Goal: Contribute content: Contribute content

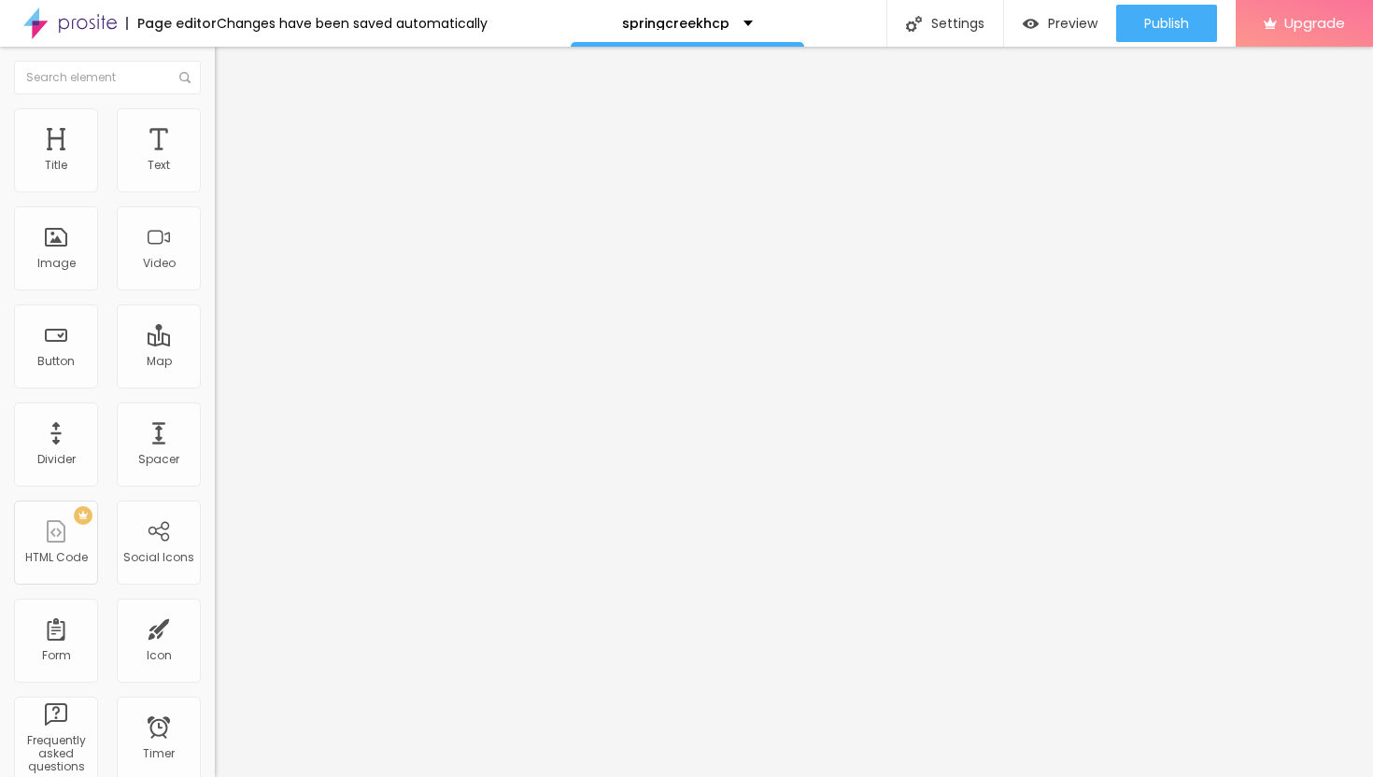
click at [215, 161] on span "Add image" at bounding box center [253, 153] width 77 height 16
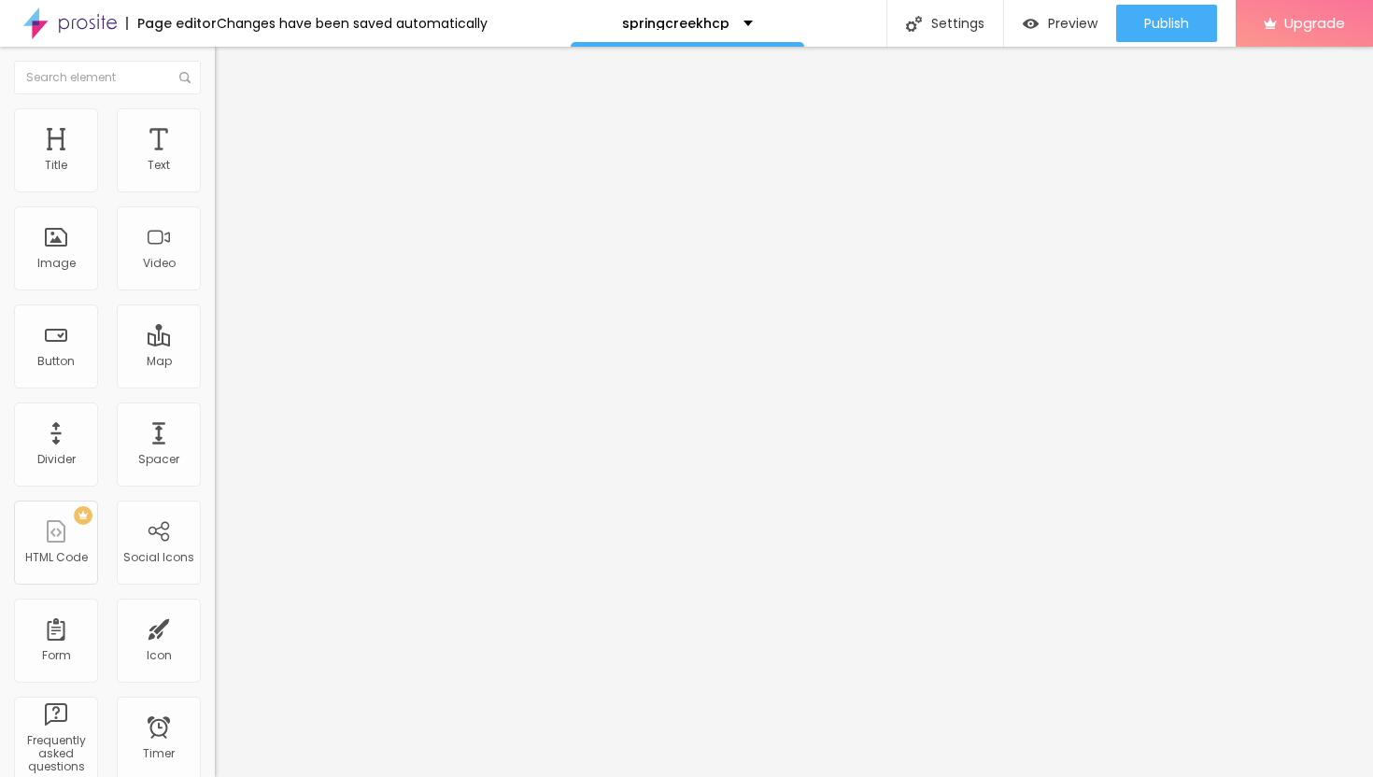
click at [215, 116] on img at bounding box center [223, 116] width 17 height 17
type input "45"
click at [215, 191] on input "range" at bounding box center [275, 184] width 120 height 15
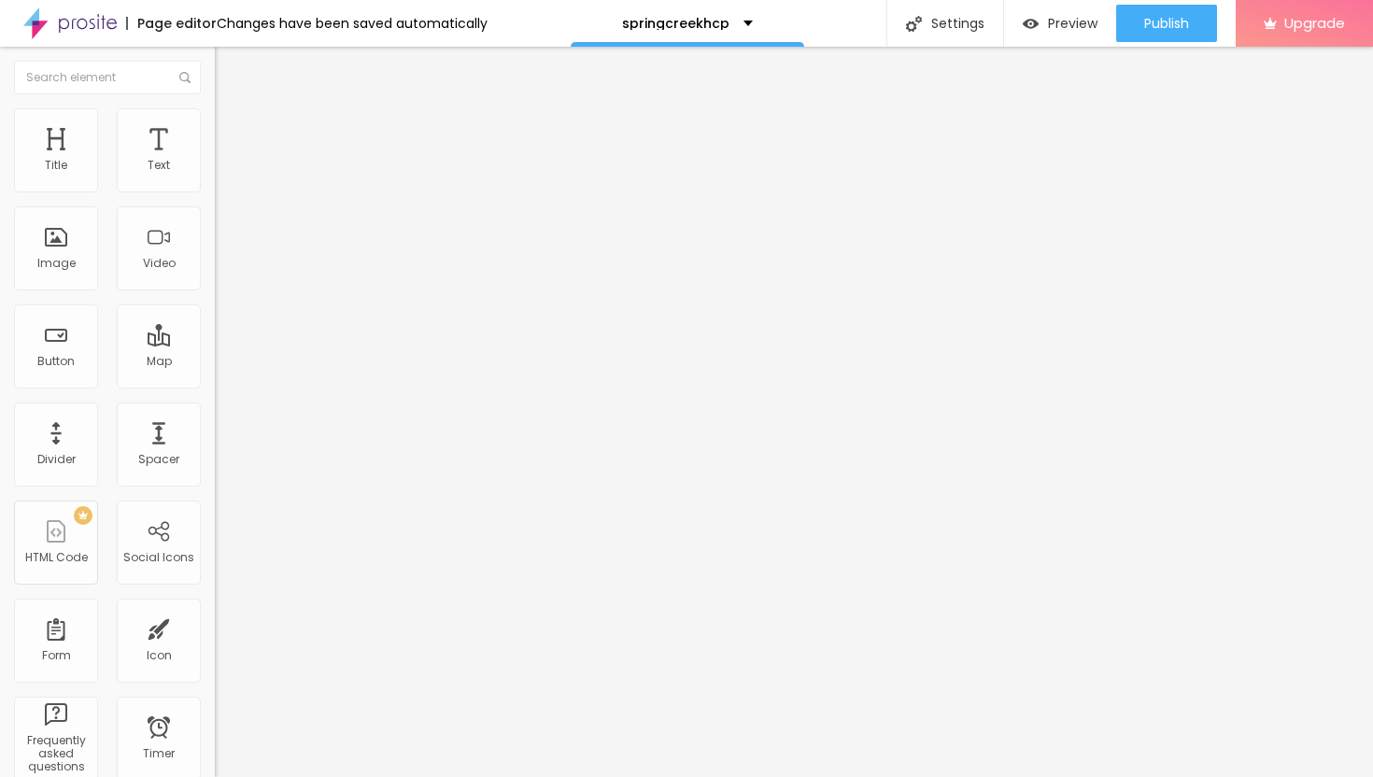
type input "35"
click at [215, 191] on input "range" at bounding box center [275, 184] width 120 height 15
type input "25"
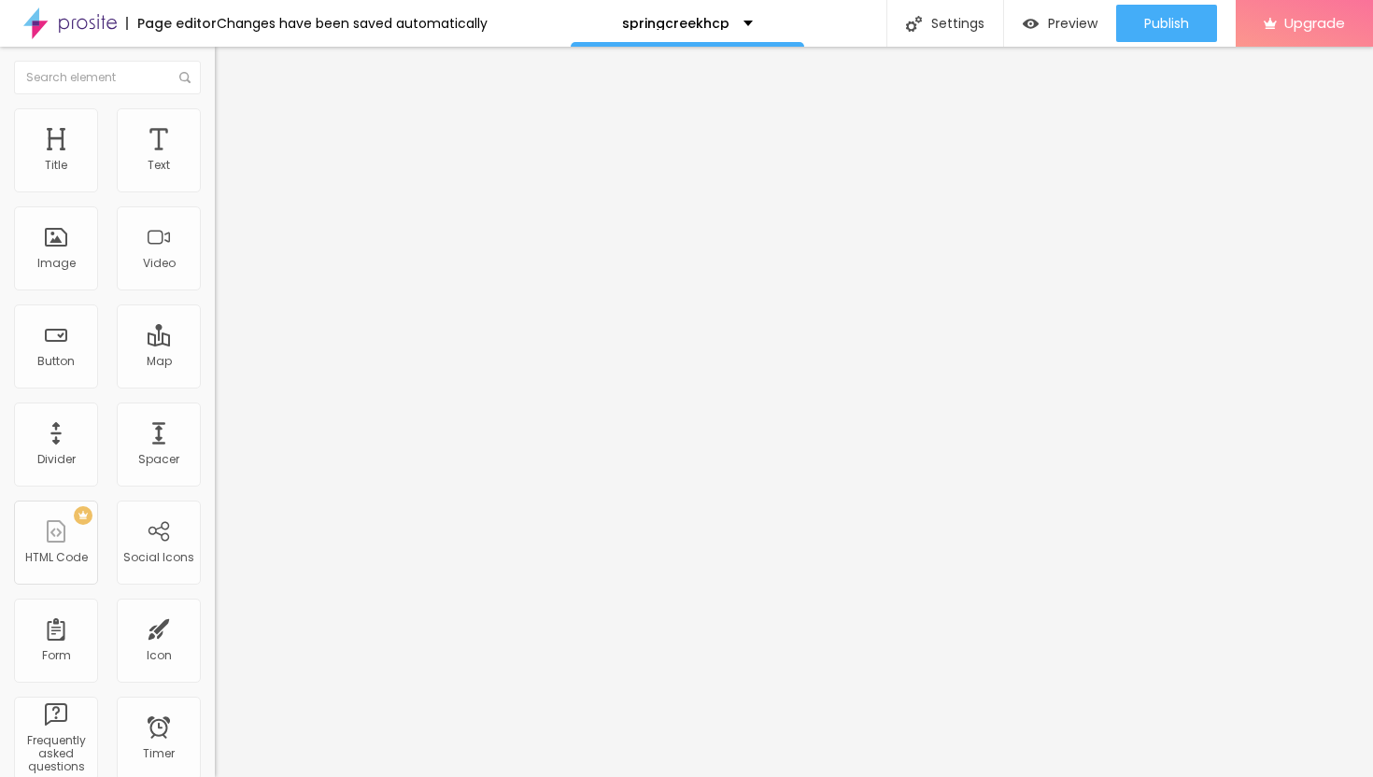
click at [215, 191] on input "range" at bounding box center [275, 184] width 120 height 15
type input "20"
click at [215, 191] on input "range" at bounding box center [275, 184] width 120 height 15
type input "15"
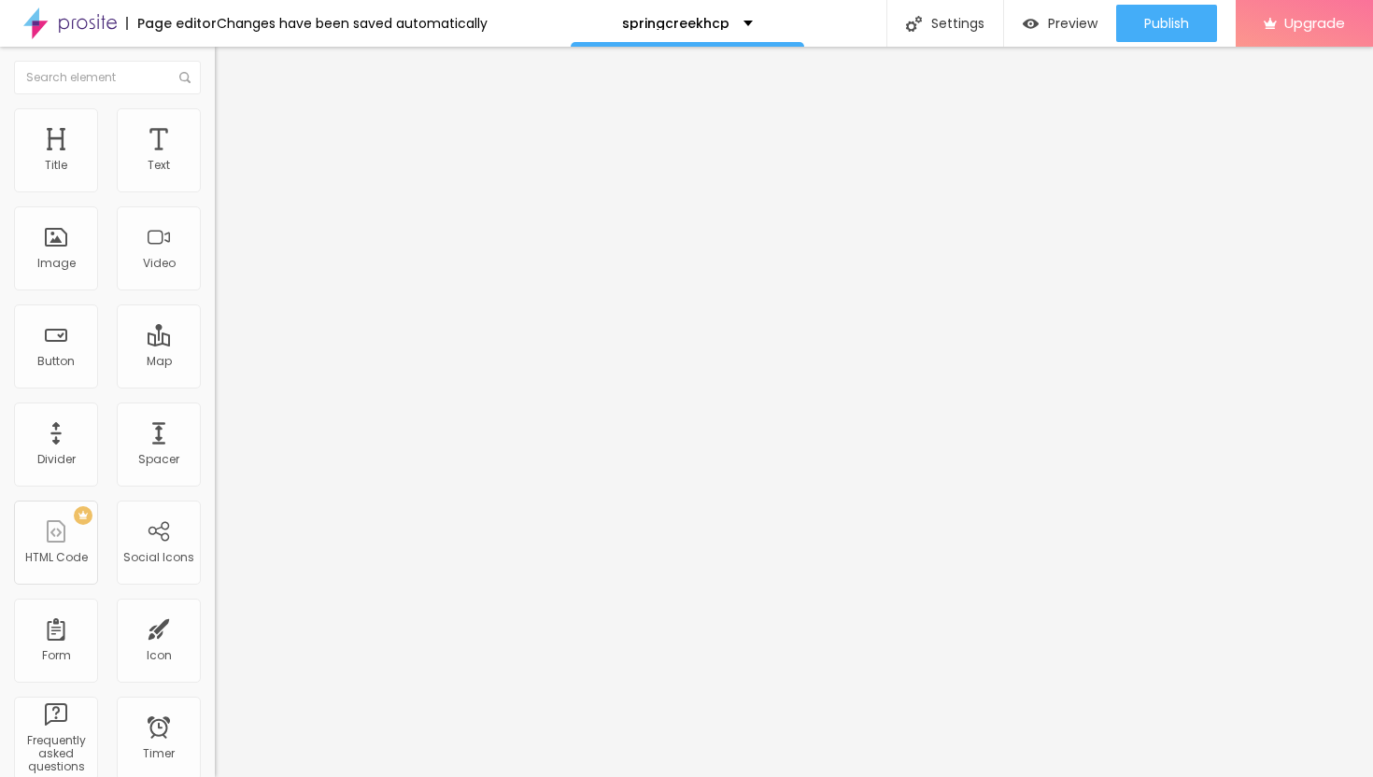
type input "15"
click at [215, 191] on input "range" at bounding box center [275, 184] width 120 height 15
click at [215, 108] on li "Content" at bounding box center [322, 99] width 215 height 19
click at [229, 73] on img "button" at bounding box center [236, 68] width 15 height 15
click at [222, 174] on icon "button" at bounding box center [227, 167] width 11 height 11
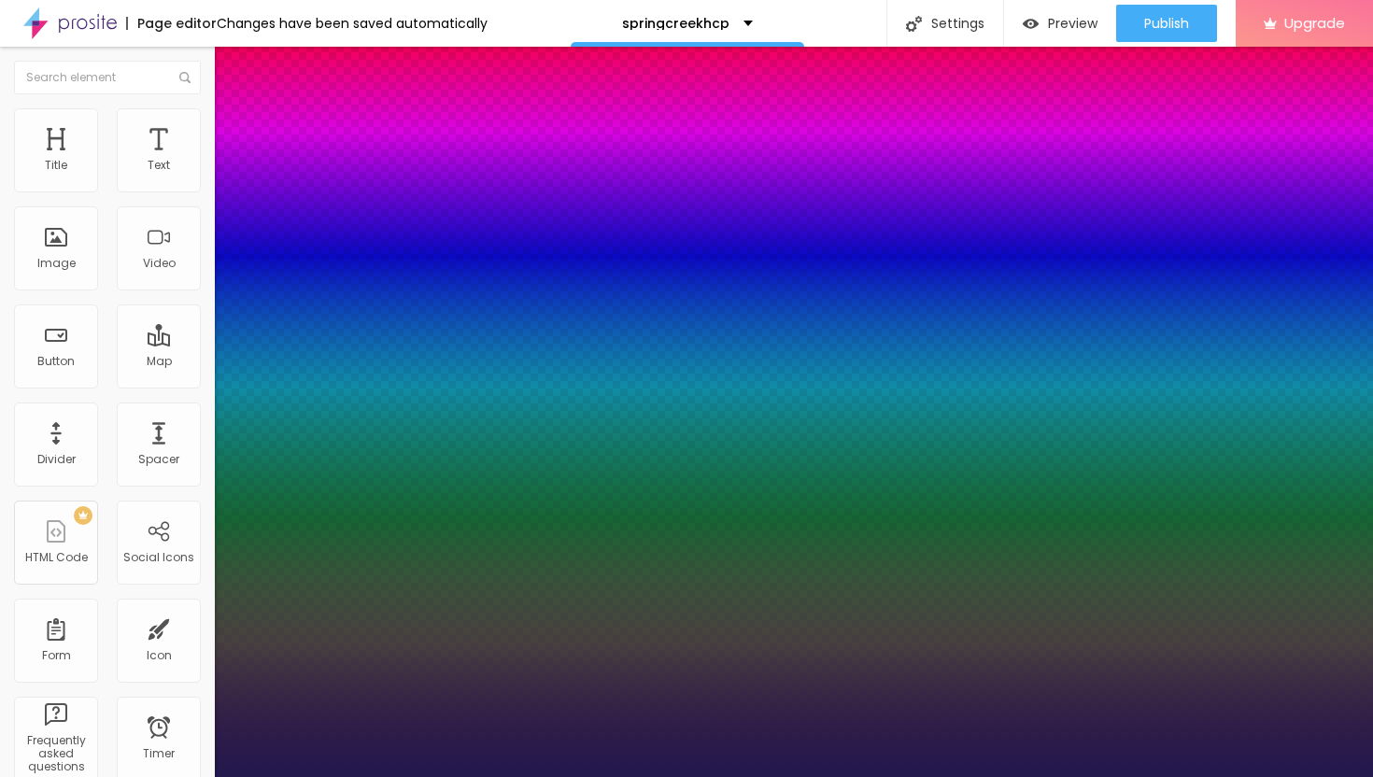
type input "1"
type input "14"
type input "1"
type input "16"
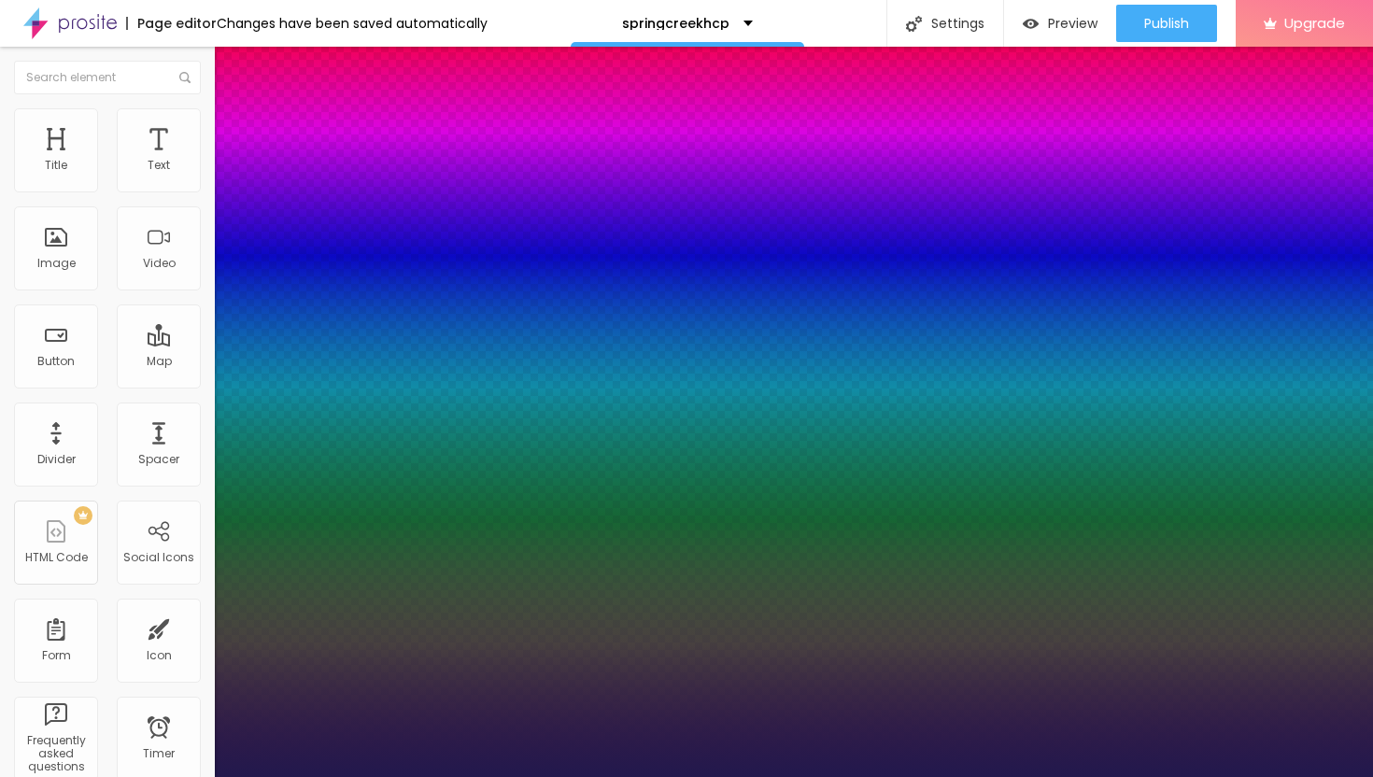
type input "16"
type input "1"
type input "18"
type input "1"
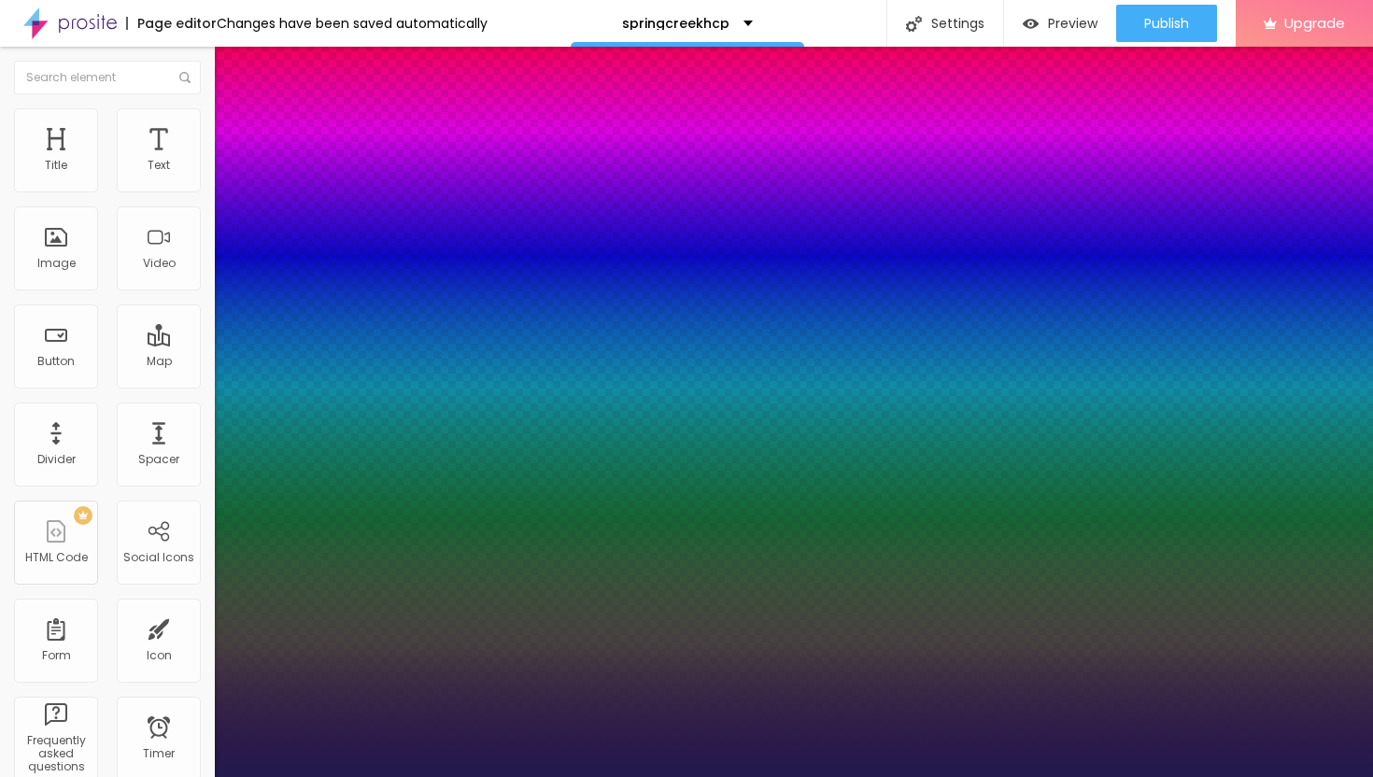
type input "21"
type input "1"
type input "23"
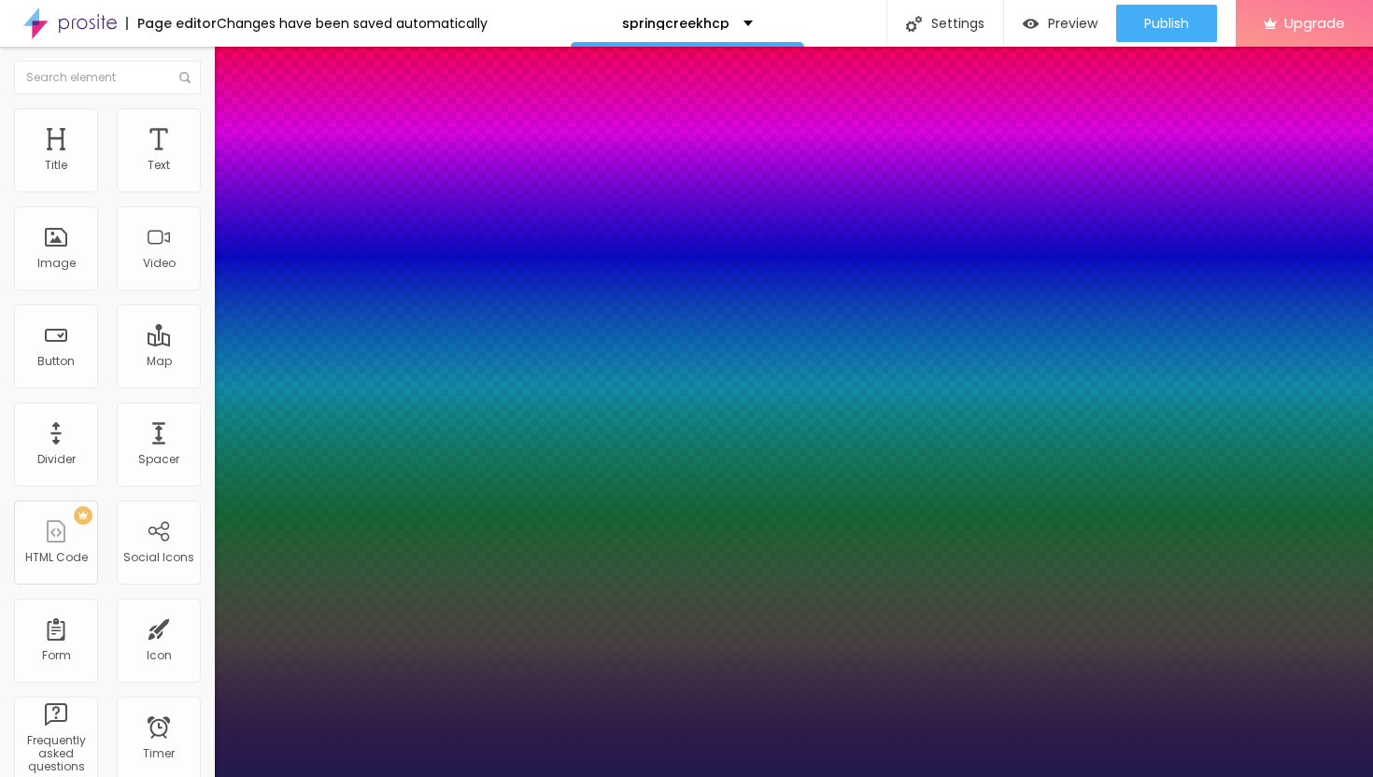
type input "1"
type input "25"
type input "1"
type input "26"
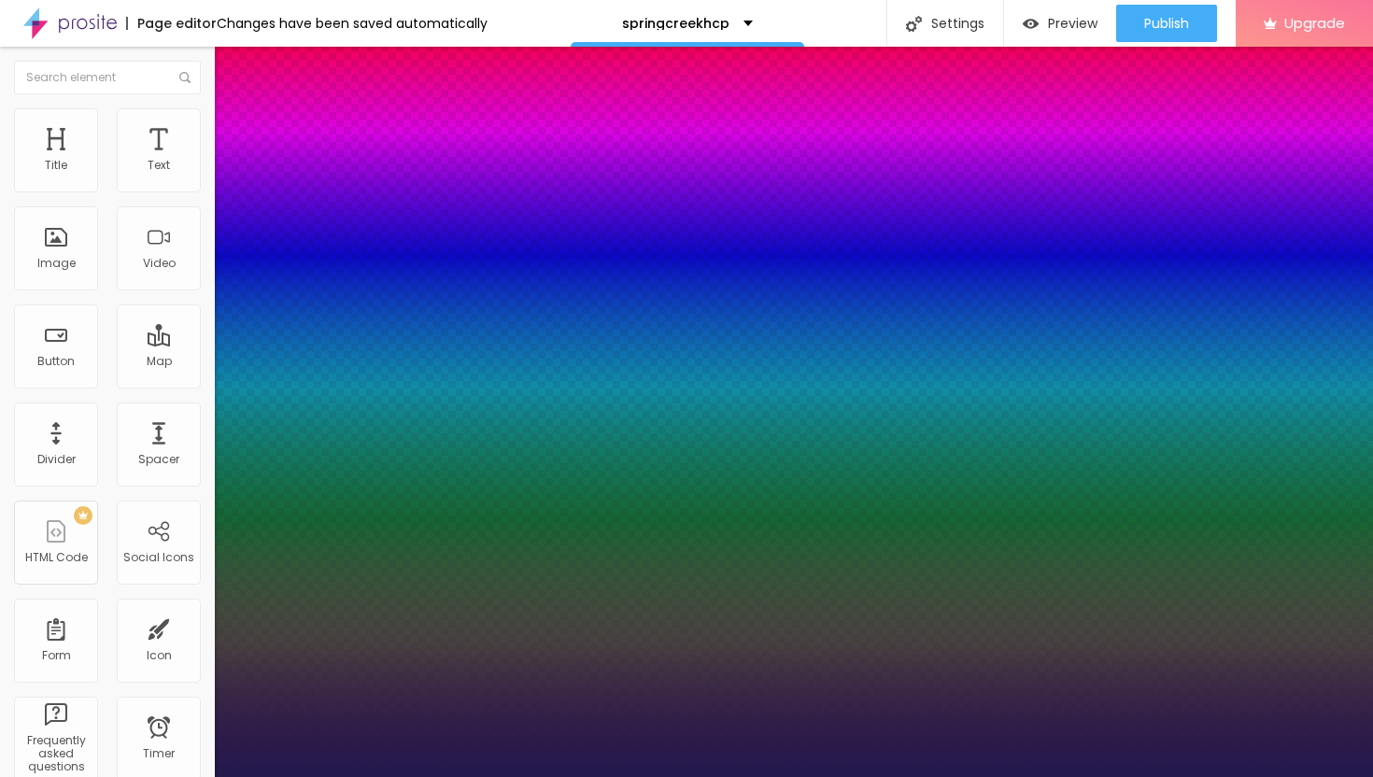
type input "26"
type input "1"
type input "28"
type input "1"
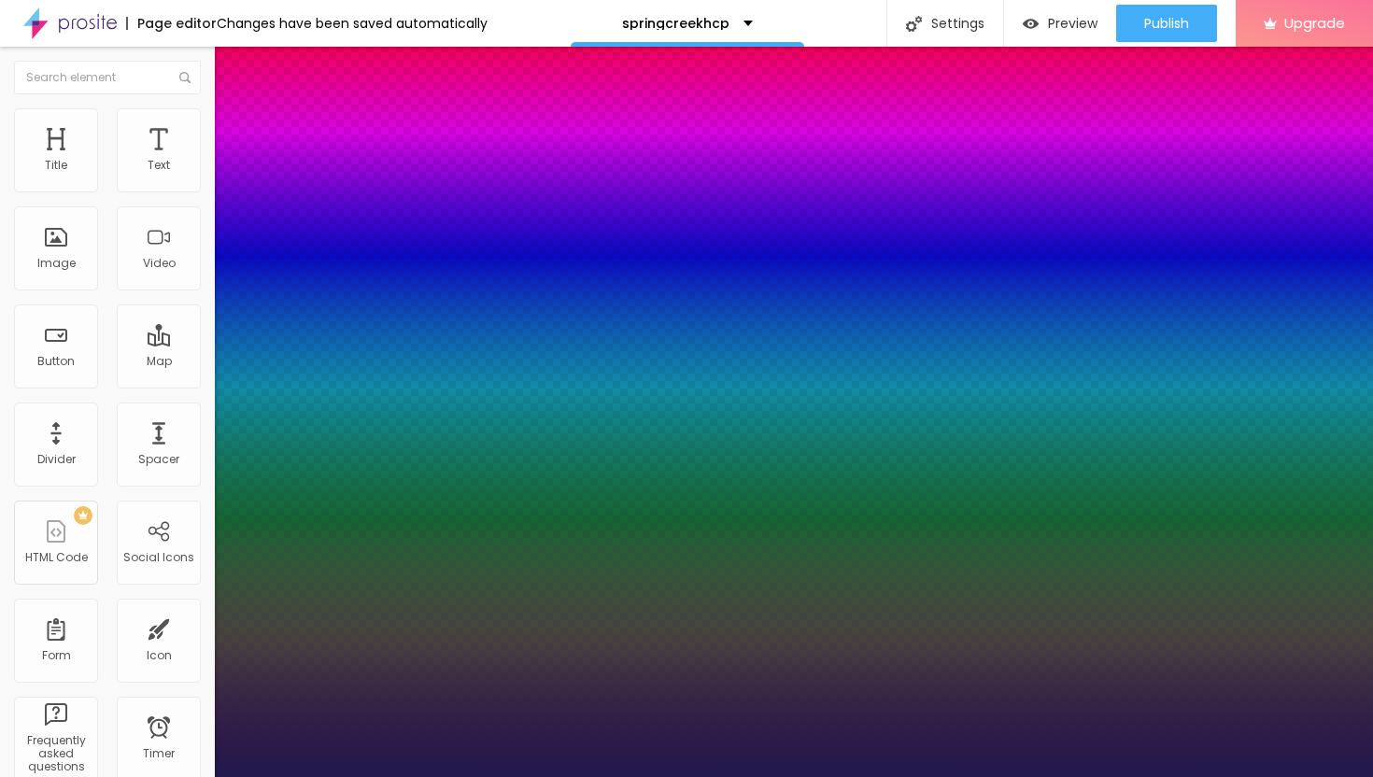
type input "29"
type input "1"
type input "30"
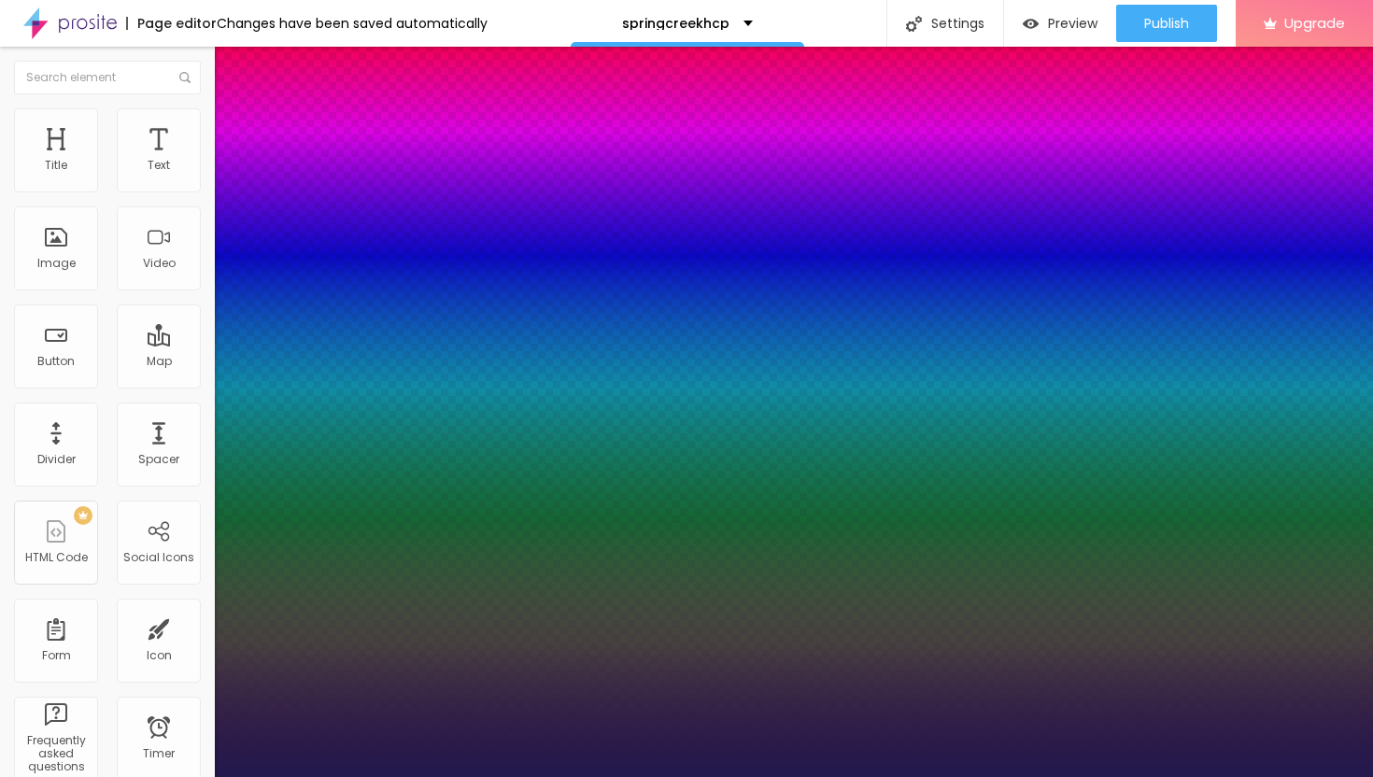
type input "1"
type input "31"
type input "1"
type input "30"
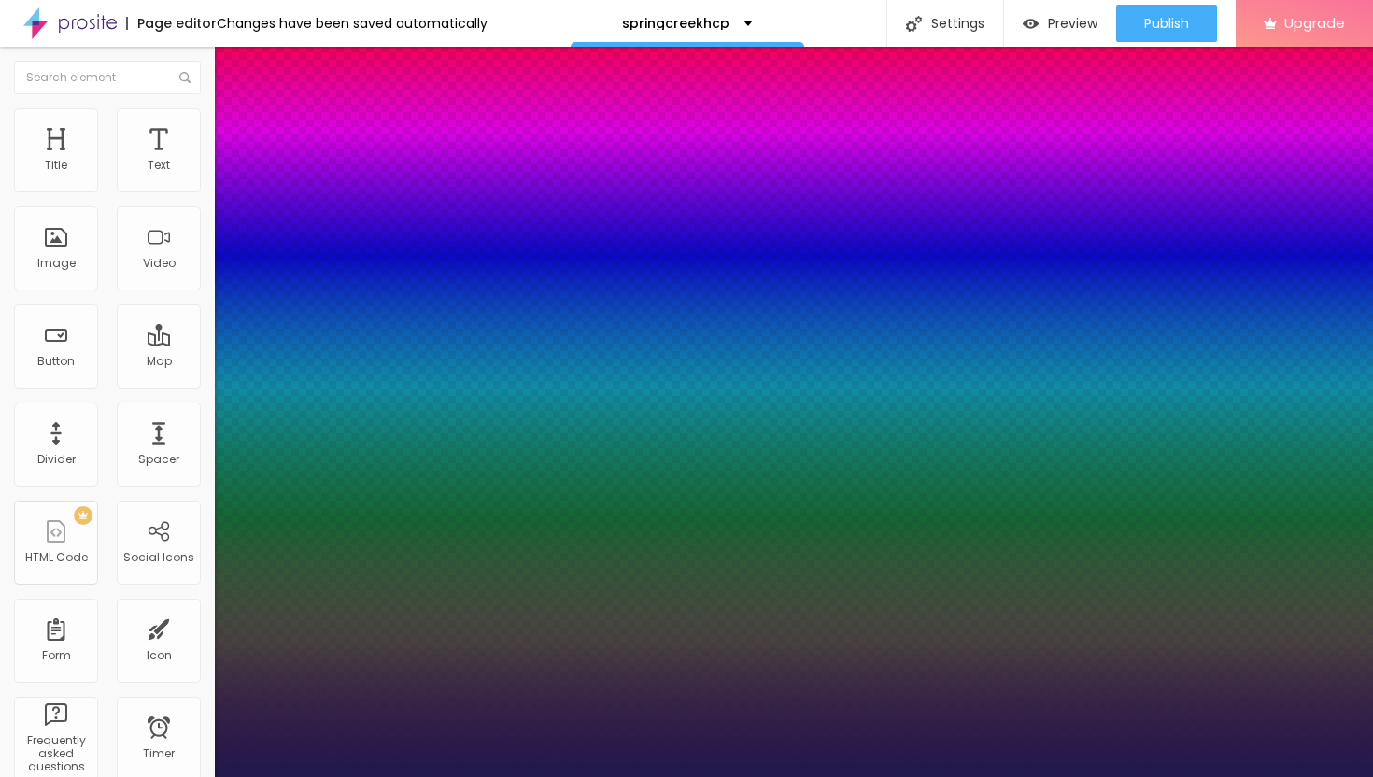
type input "30"
type input "1"
type input "29"
type input "1"
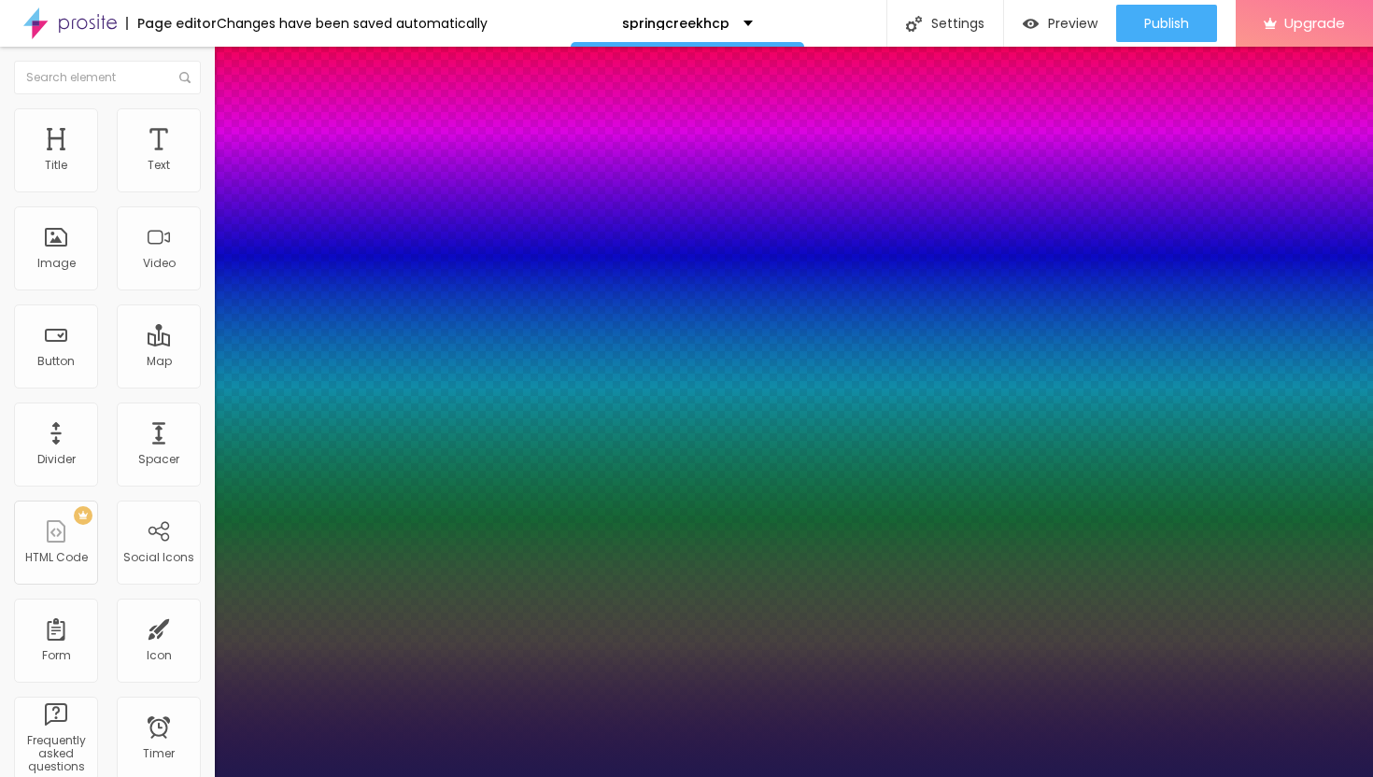
type input "28"
type input "1"
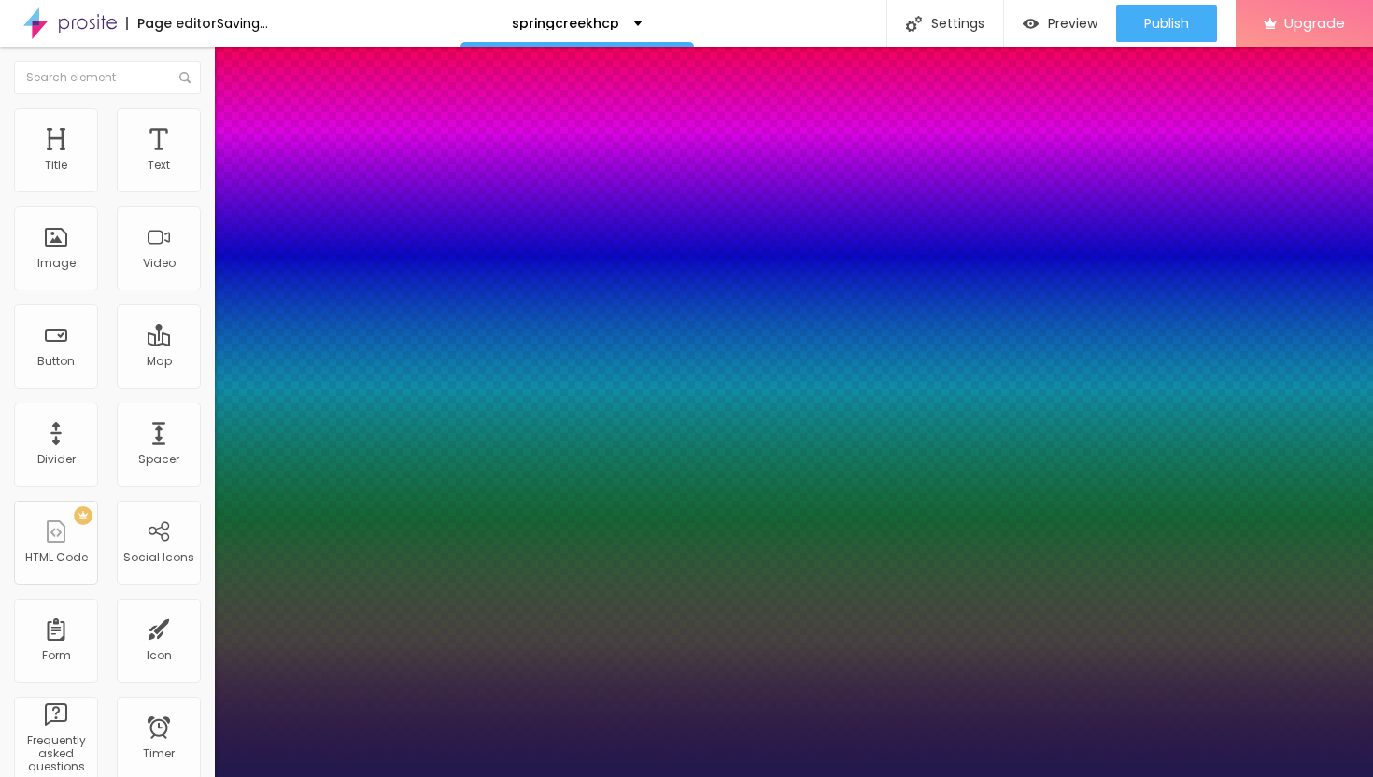
type input "29"
type input "1"
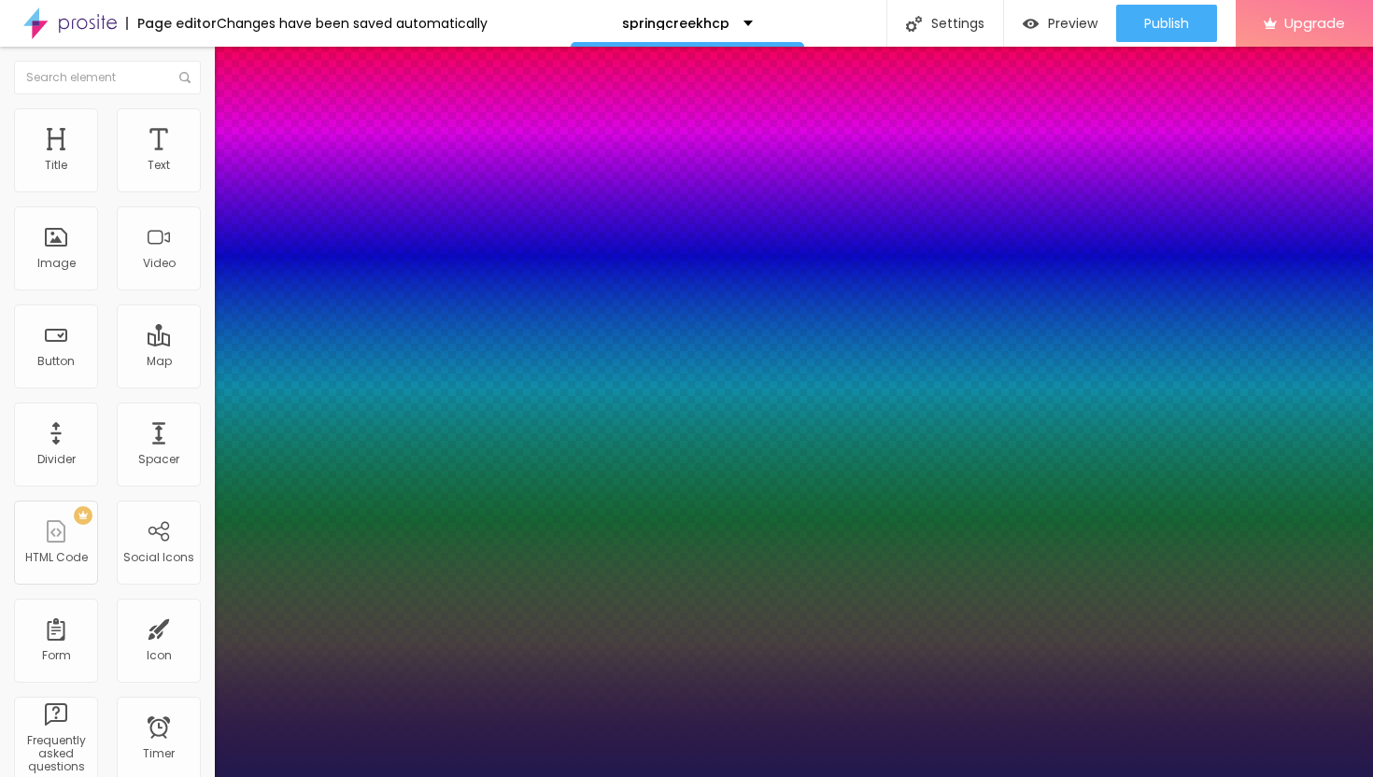
drag, startPoint x: 248, startPoint y: 314, endPoint x: 271, endPoint y: 315, distance: 22.4
type input "29"
click at [685, 776] on div at bounding box center [686, 777] width 1373 height 0
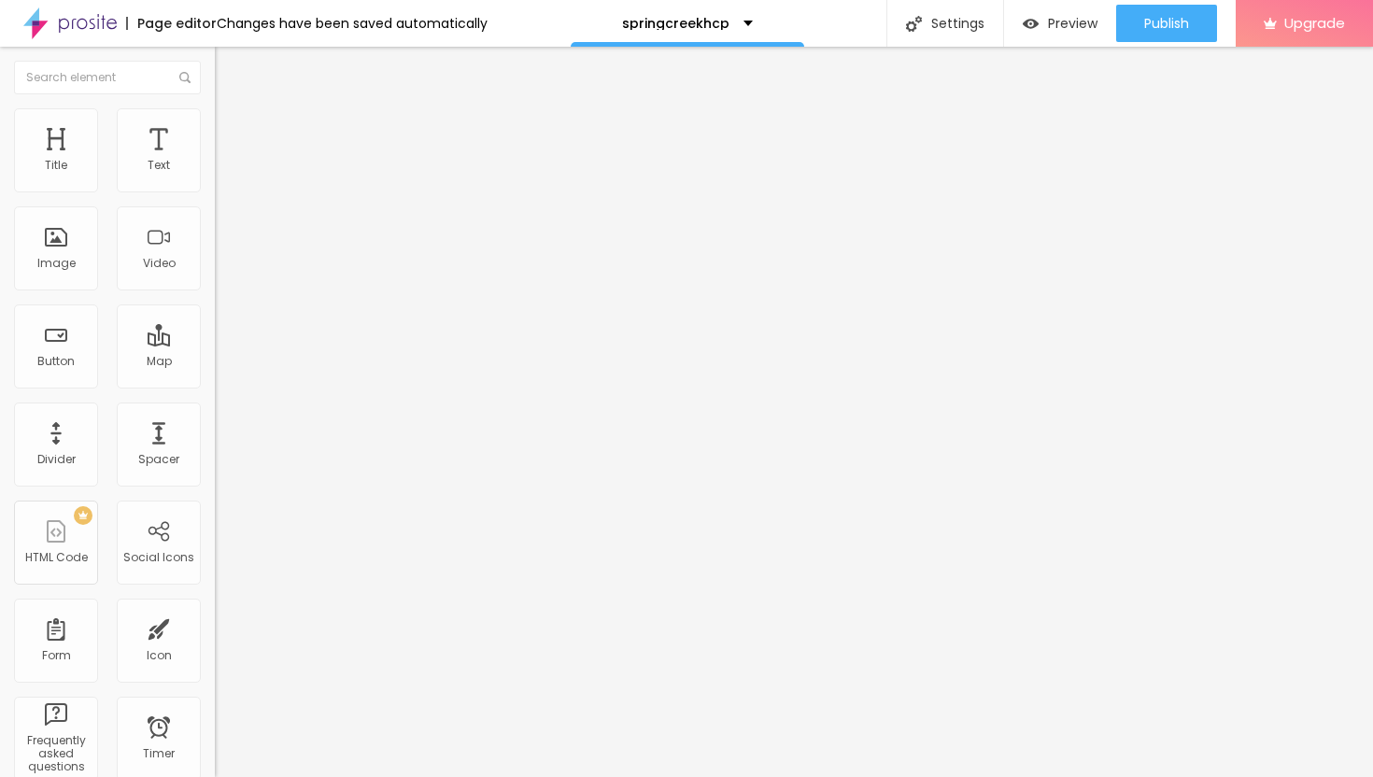
click at [229, 68] on img "button" at bounding box center [236, 68] width 15 height 15
drag, startPoint x: 104, startPoint y: 210, endPoint x: 0, endPoint y: 209, distance: 103.7
click at [215, 209] on div "Text Click me Align Size Default Small Default Big Link URL https:// Open in ne…" at bounding box center [322, 282] width 215 height 272
paste input "→ VIEW DOCUMENT HERE"
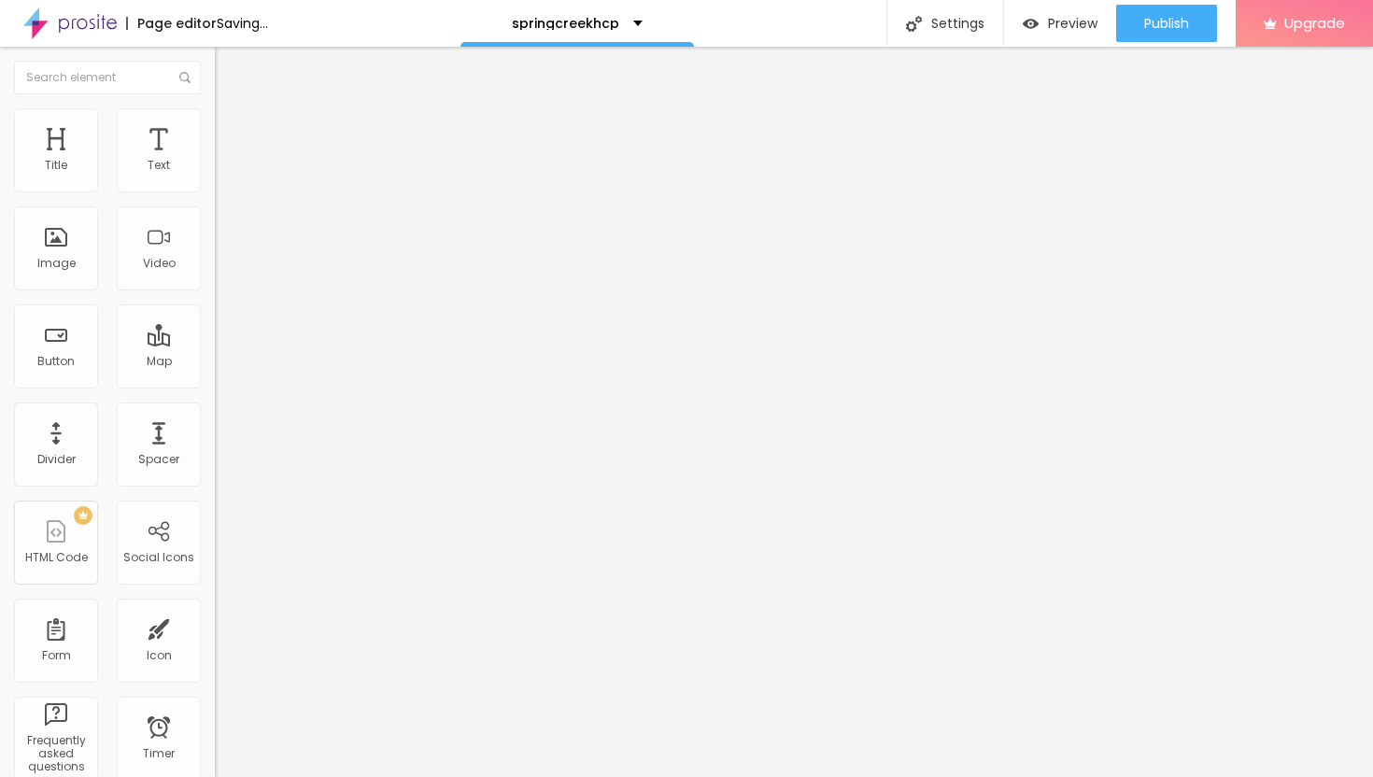
type input "→ VIEW DOCUMENT HERE"
click at [215, 382] on input "https://" at bounding box center [327, 375] width 224 height 19
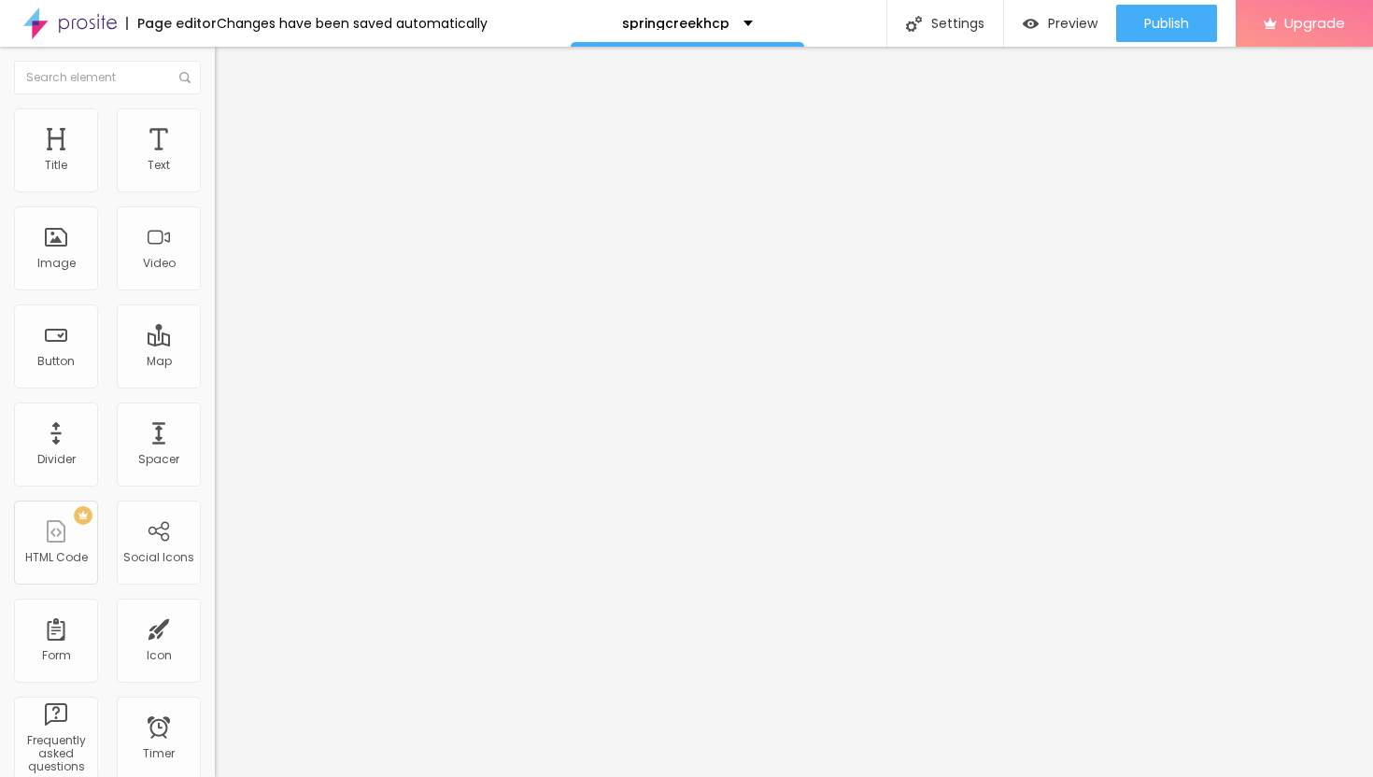
paste input "[URL][DOMAIN_NAME]"
type input "[URL][DOMAIN_NAME]"
click at [215, 408] on div at bounding box center [322, 408] width 215 height 0
click at [215, 127] on img at bounding box center [223, 135] width 17 height 17
type input "9"
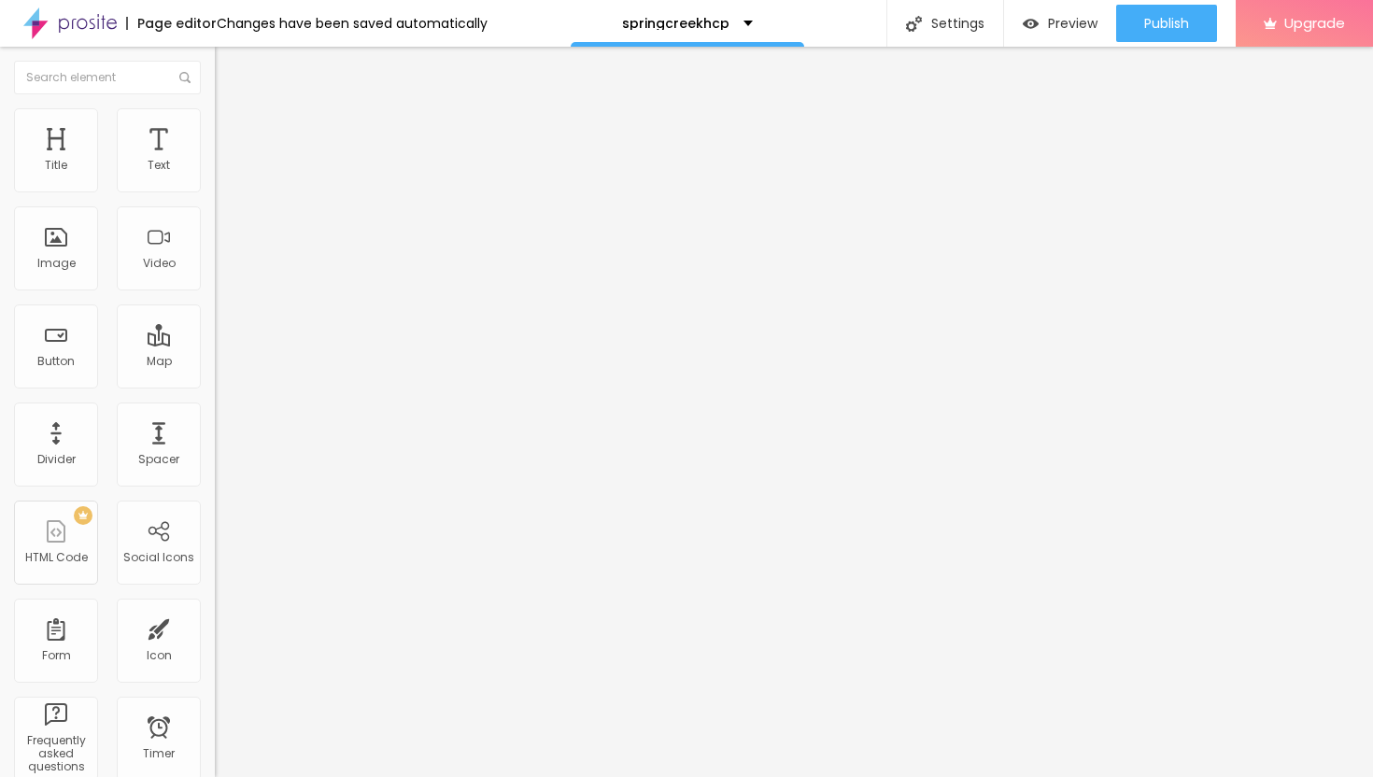
type input "9"
type input "10"
type input "11"
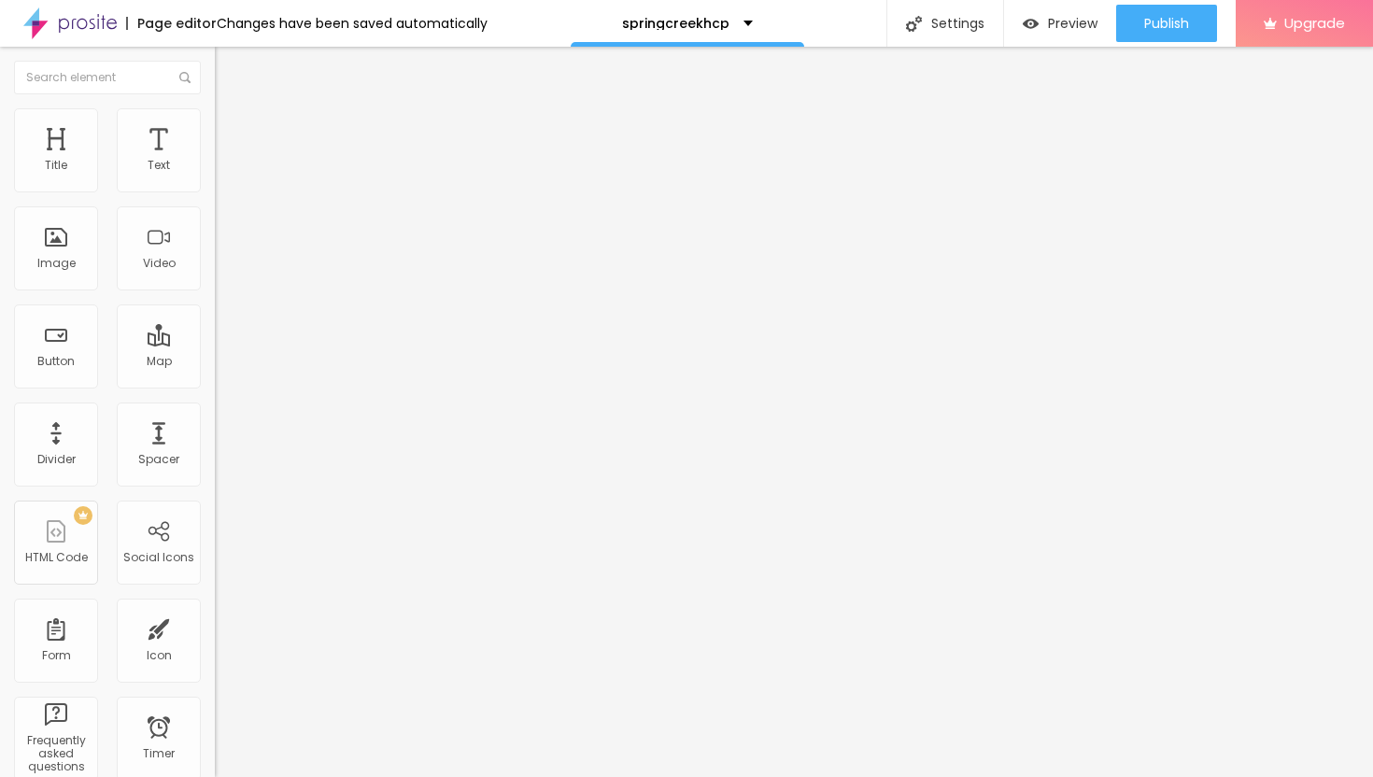
type input "12"
type input "13"
type input "14"
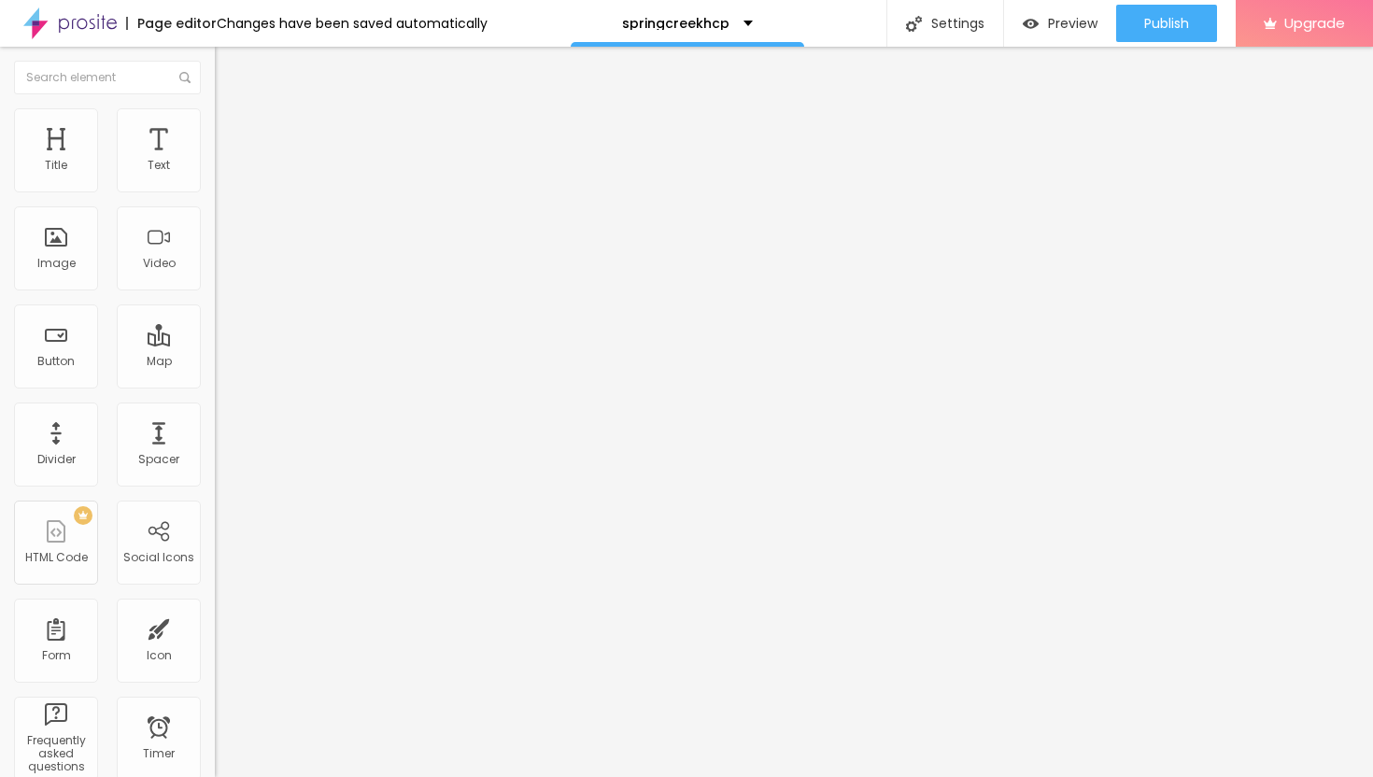
type input "14"
type input "15"
type input "16"
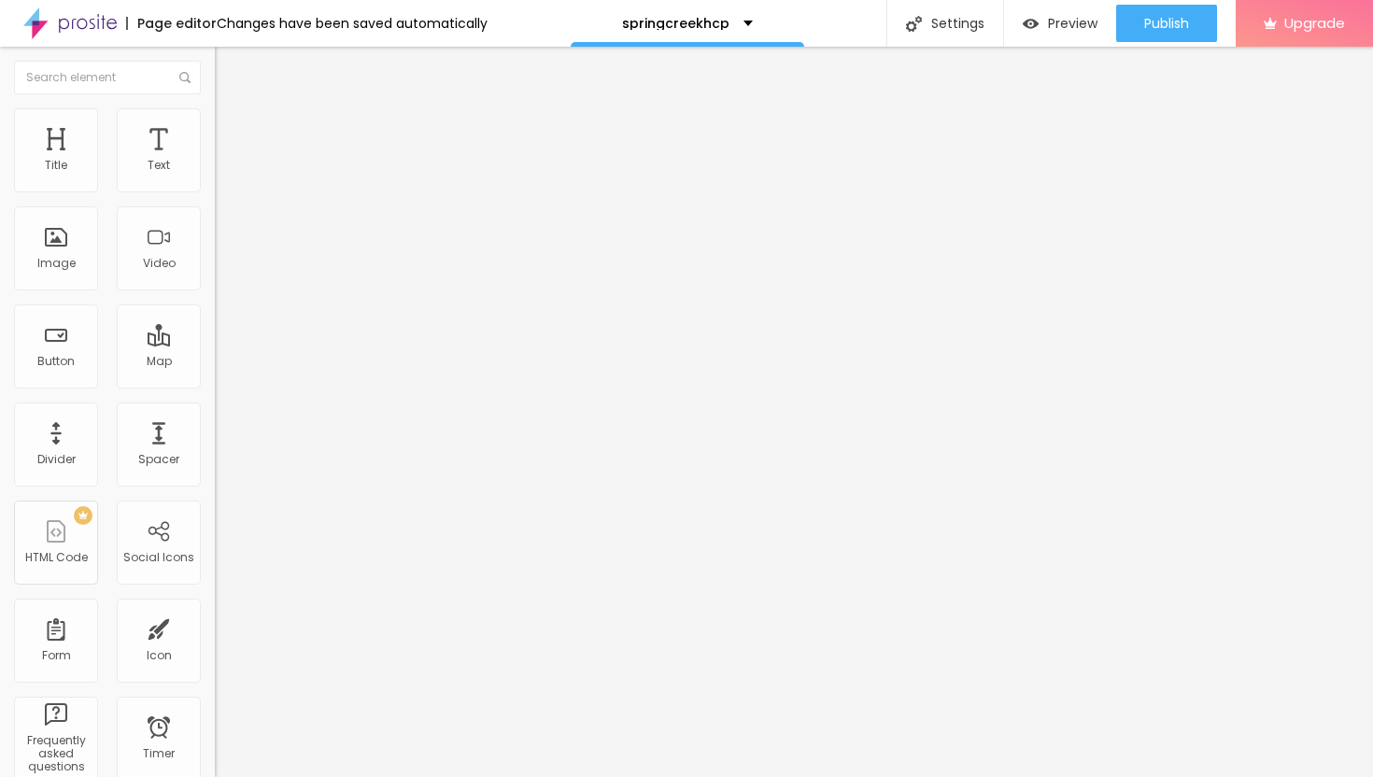
type input "17"
type input "18"
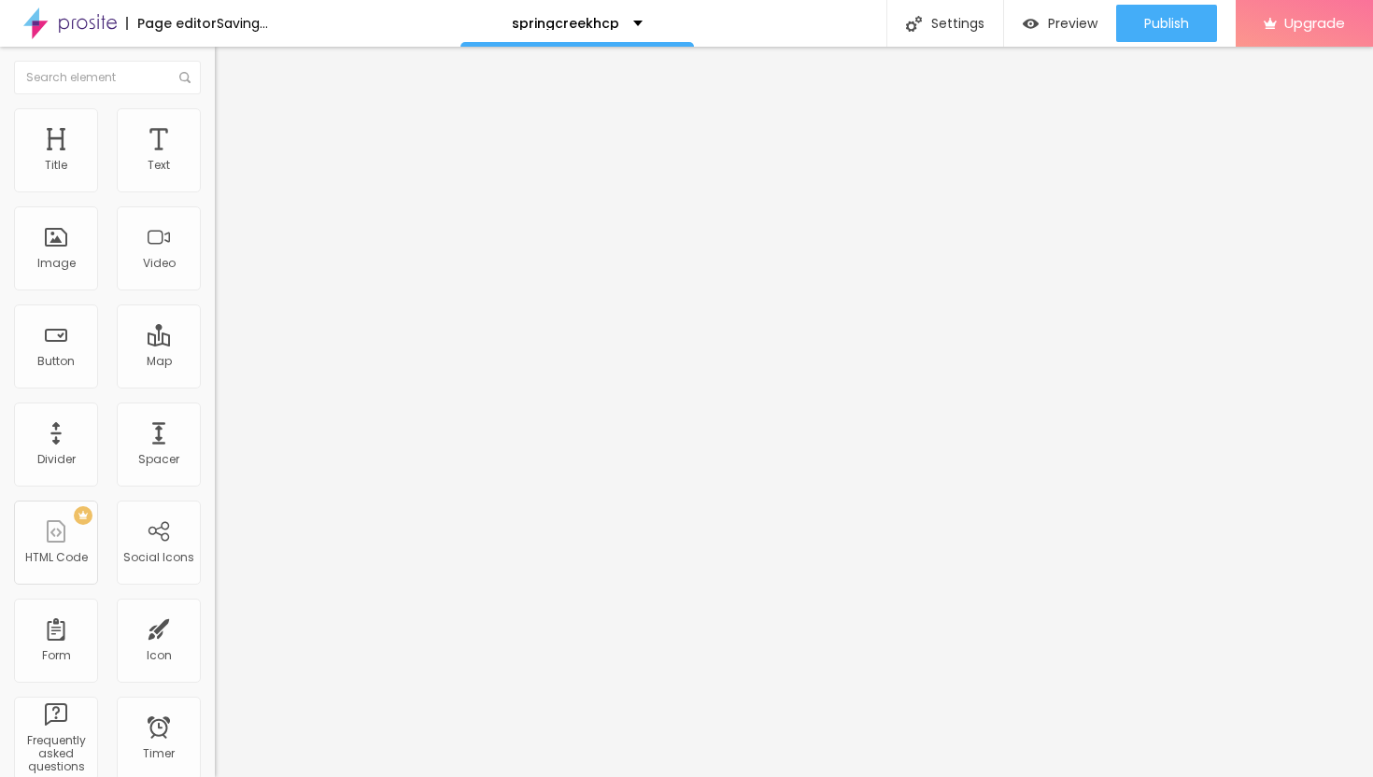
type input "19"
type input "20"
drag, startPoint x: 53, startPoint y: 180, endPoint x: 65, endPoint y: 183, distance: 12.5
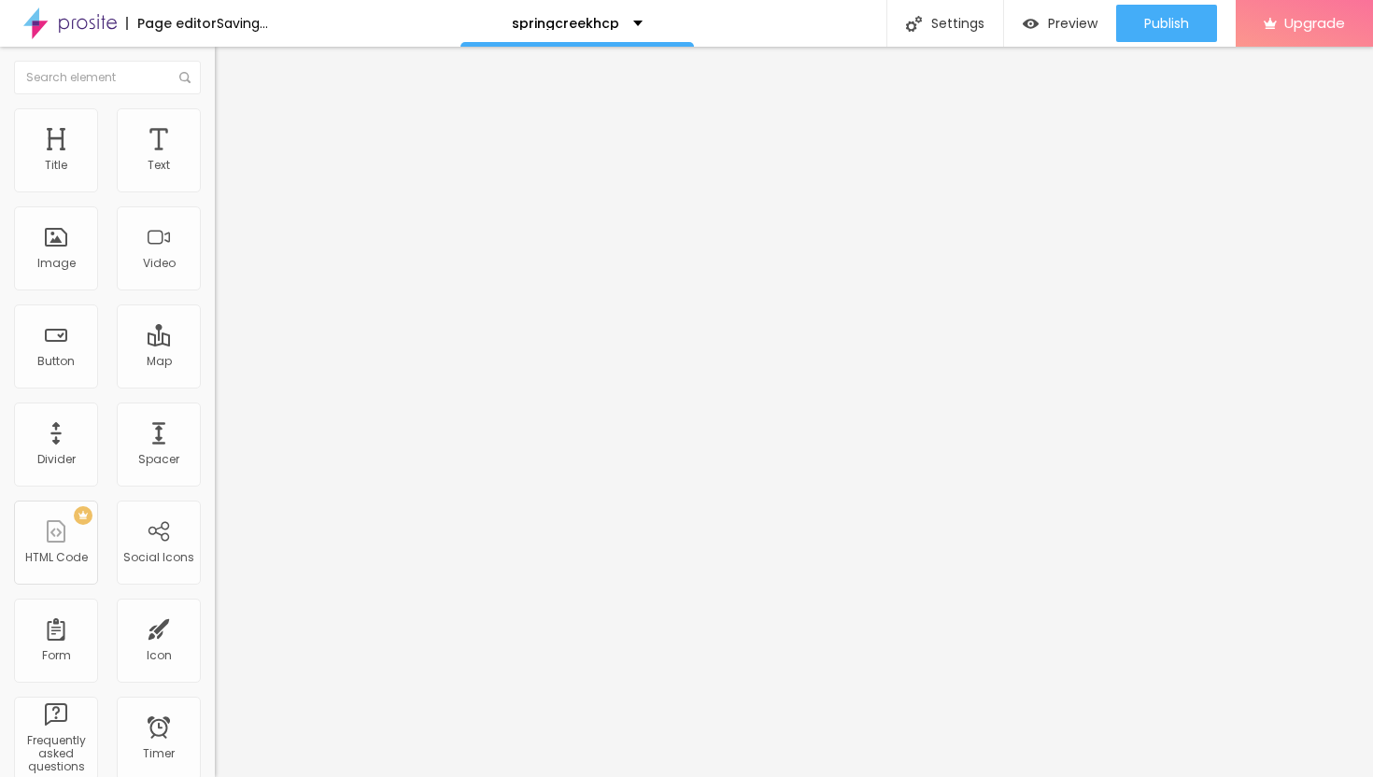
type input "20"
click at [215, 362] on input "range" at bounding box center [275, 369] width 120 height 15
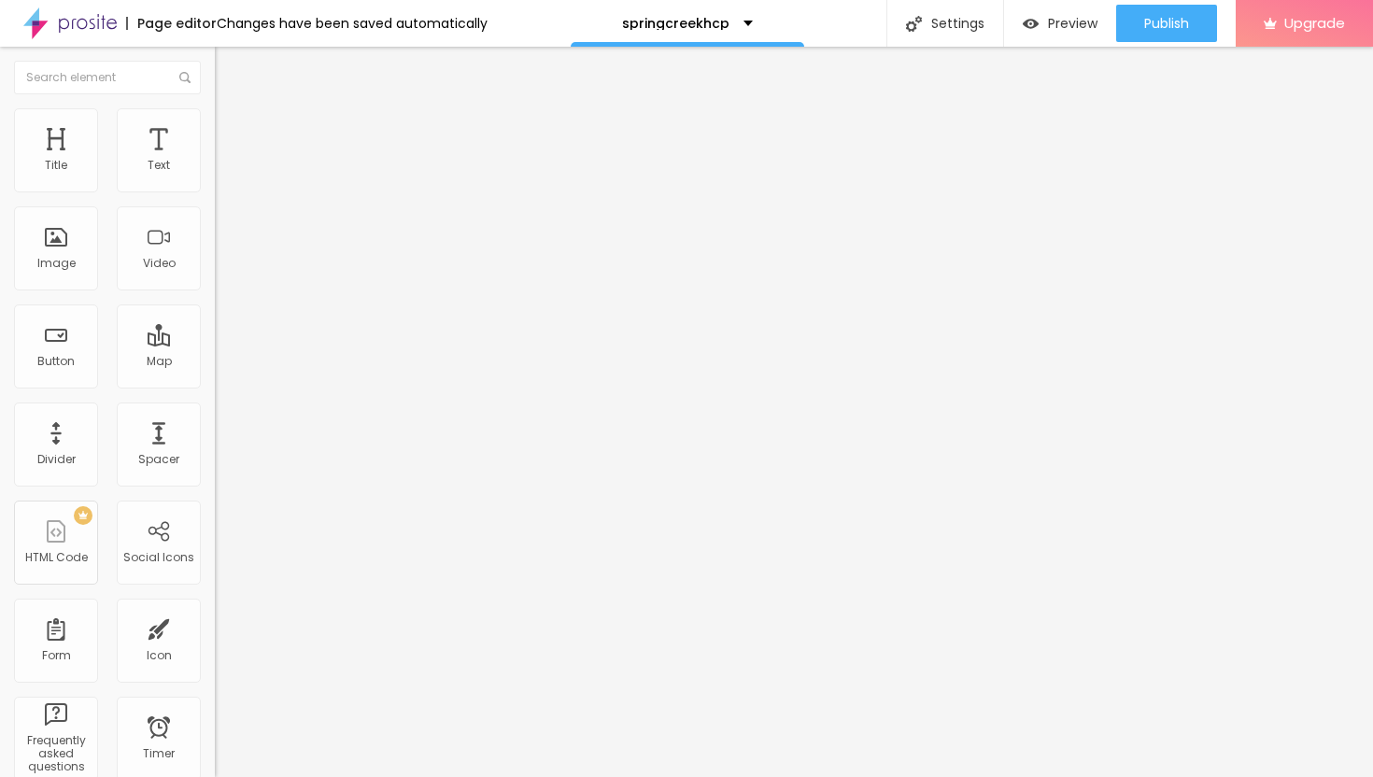
click at [215, 124] on li "Style" at bounding box center [322, 117] width 215 height 19
click at [215, 191] on input "range" at bounding box center [275, 184] width 120 height 15
click at [215, 127] on li "Advanced" at bounding box center [322, 136] width 215 height 19
type input "12"
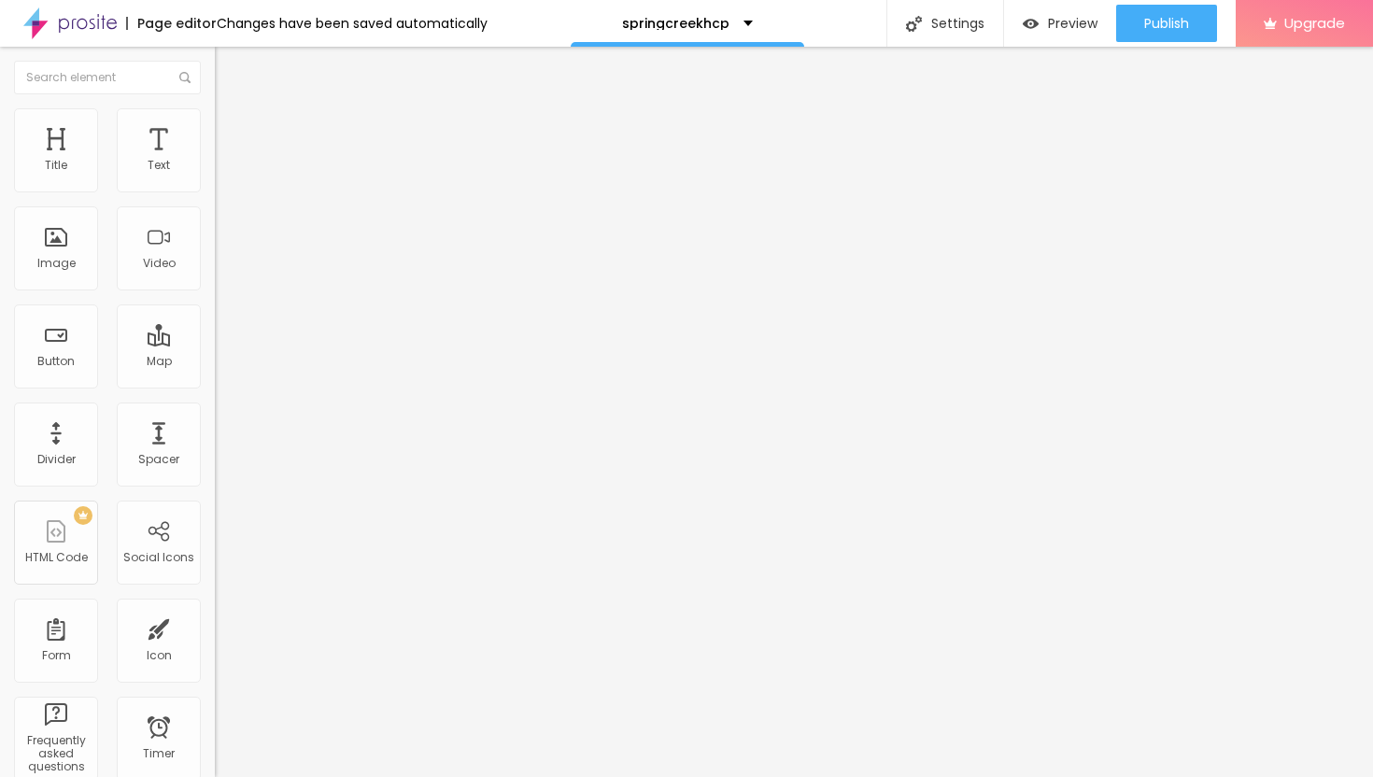
type input "13"
type input "14"
type input "15"
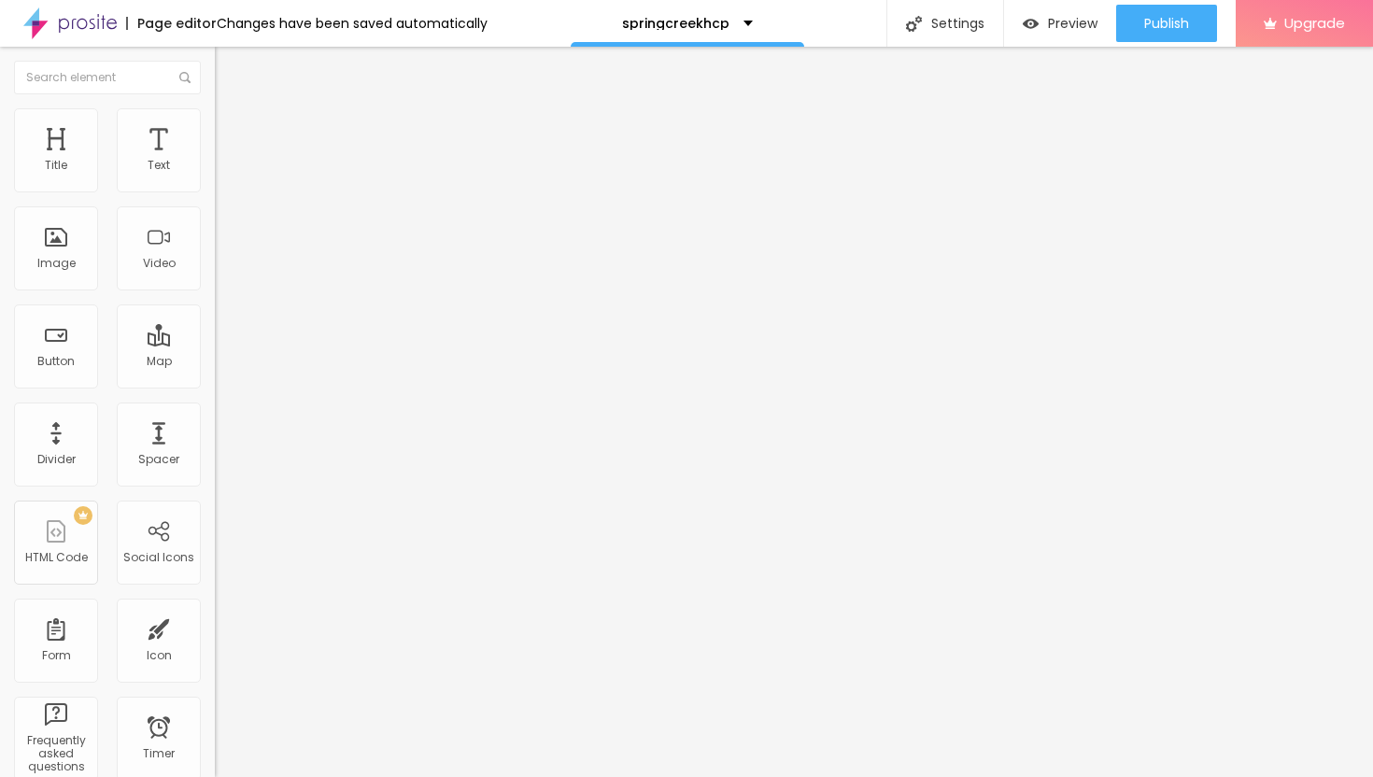
type input "15"
type input "16"
type input "17"
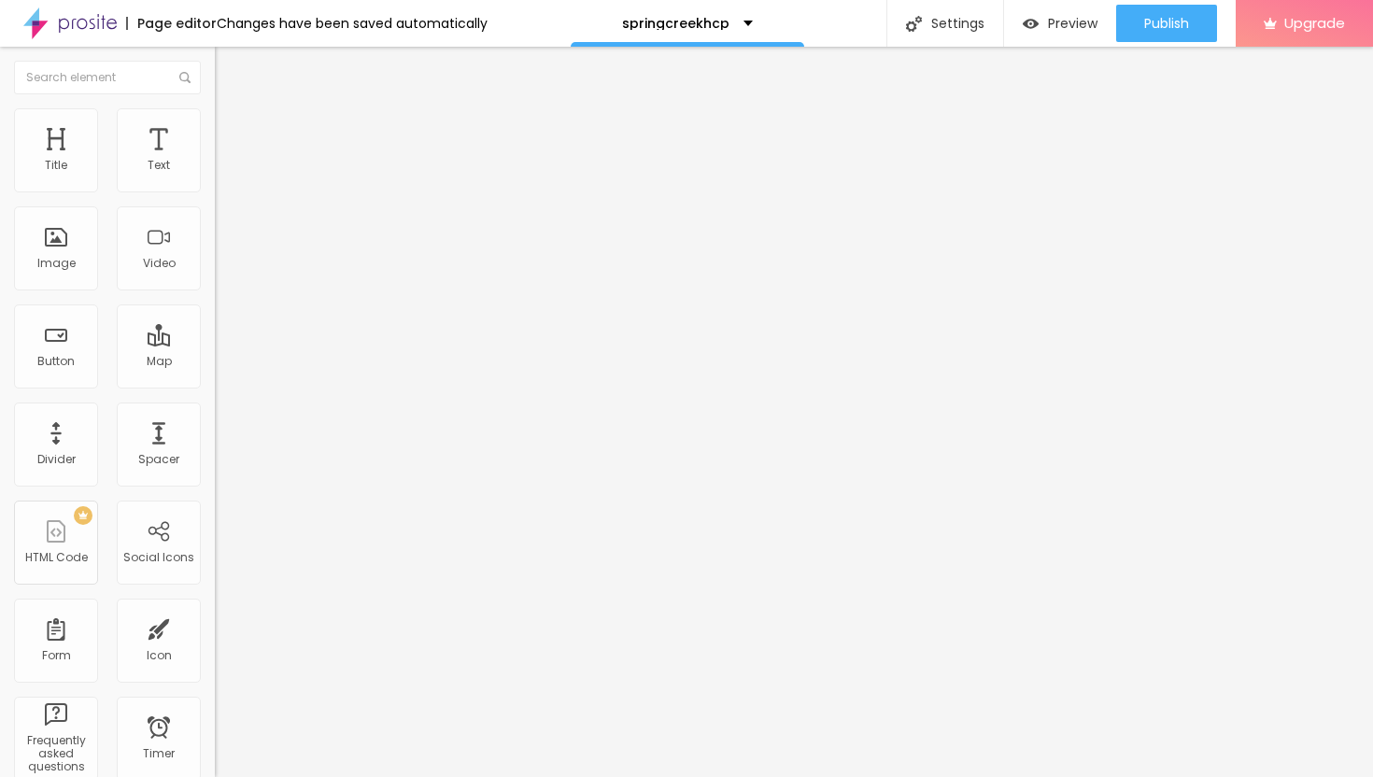
type input "18"
type input "19"
type input "20"
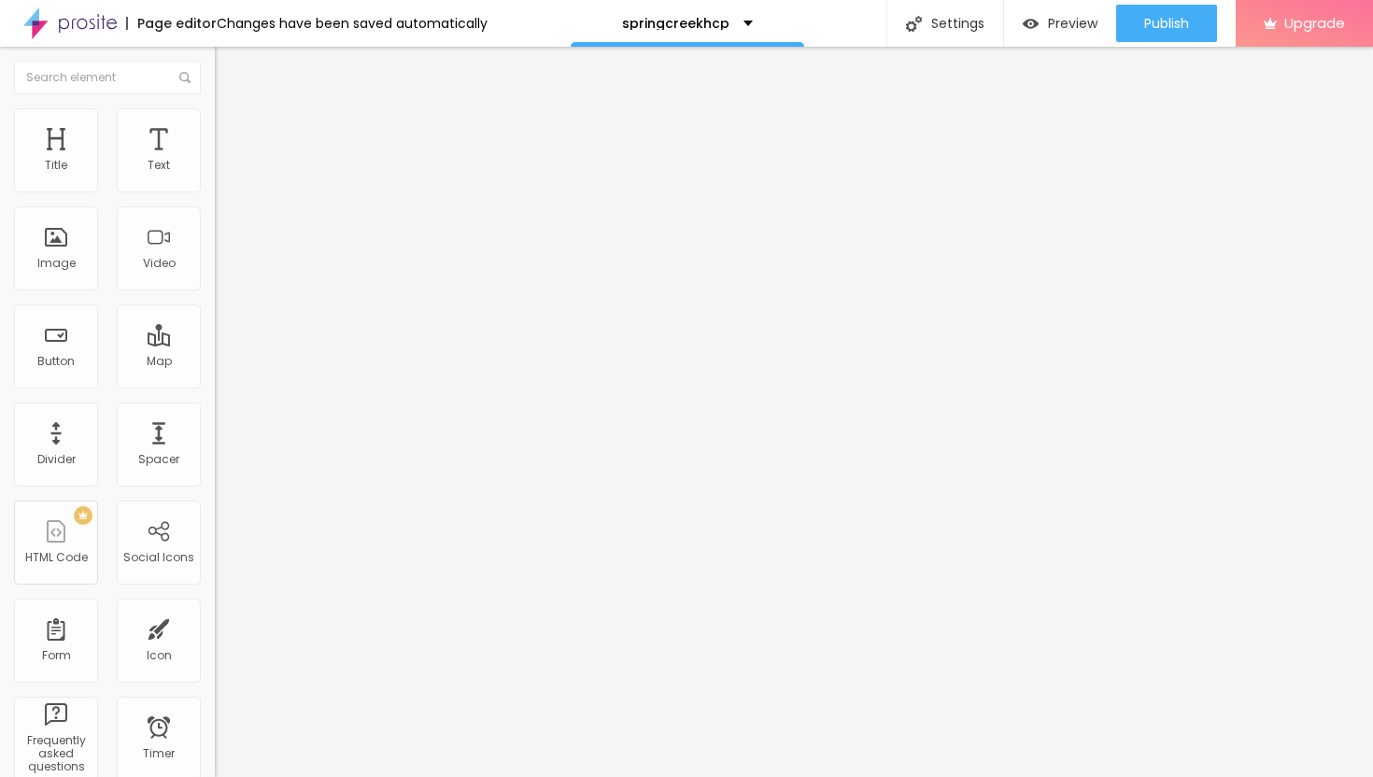
type input "20"
type input "21"
type input "22"
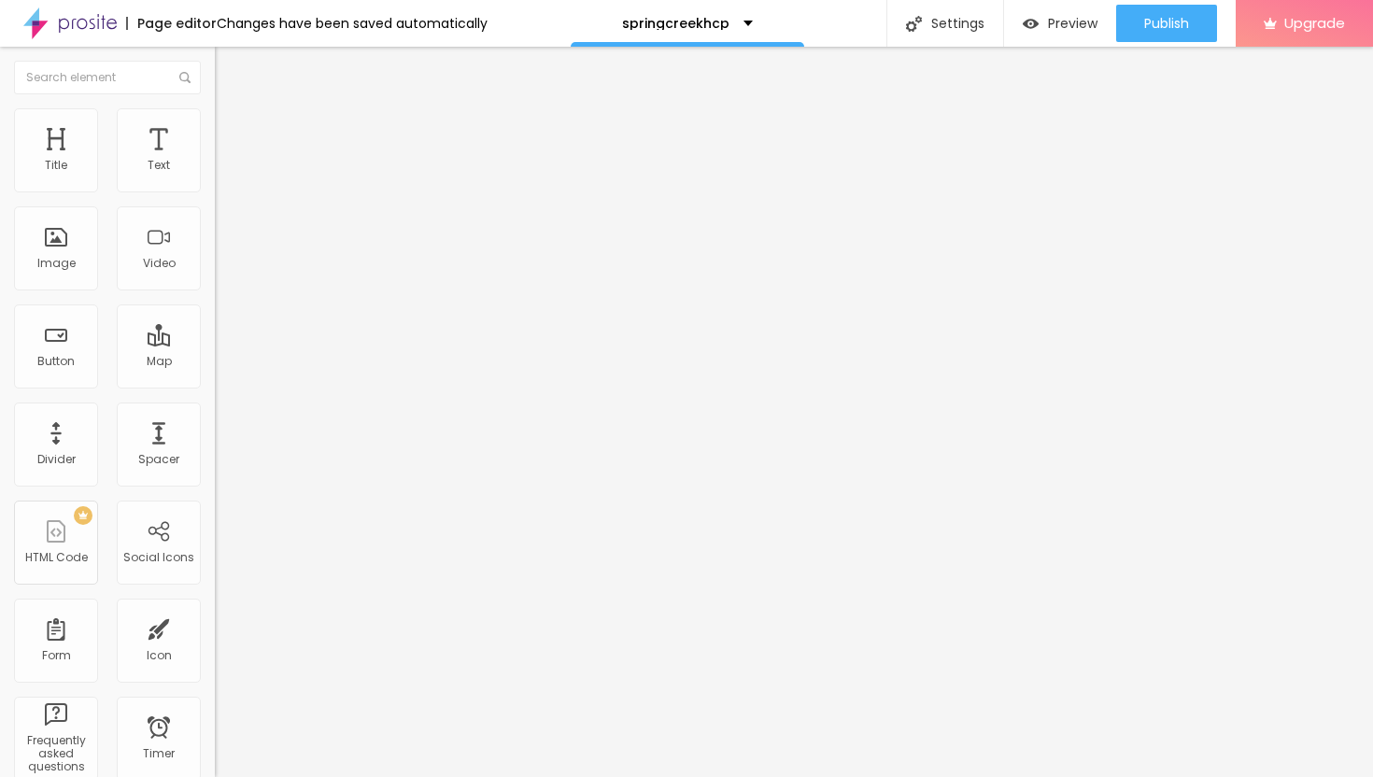
drag, startPoint x: 57, startPoint y: 178, endPoint x: 68, endPoint y: 182, distance: 11.8
type input "22"
click at [215, 362] on input "range" at bounding box center [275, 369] width 120 height 15
click at [232, 129] on span "Style" at bounding box center [245, 121] width 27 height 16
type input "20"
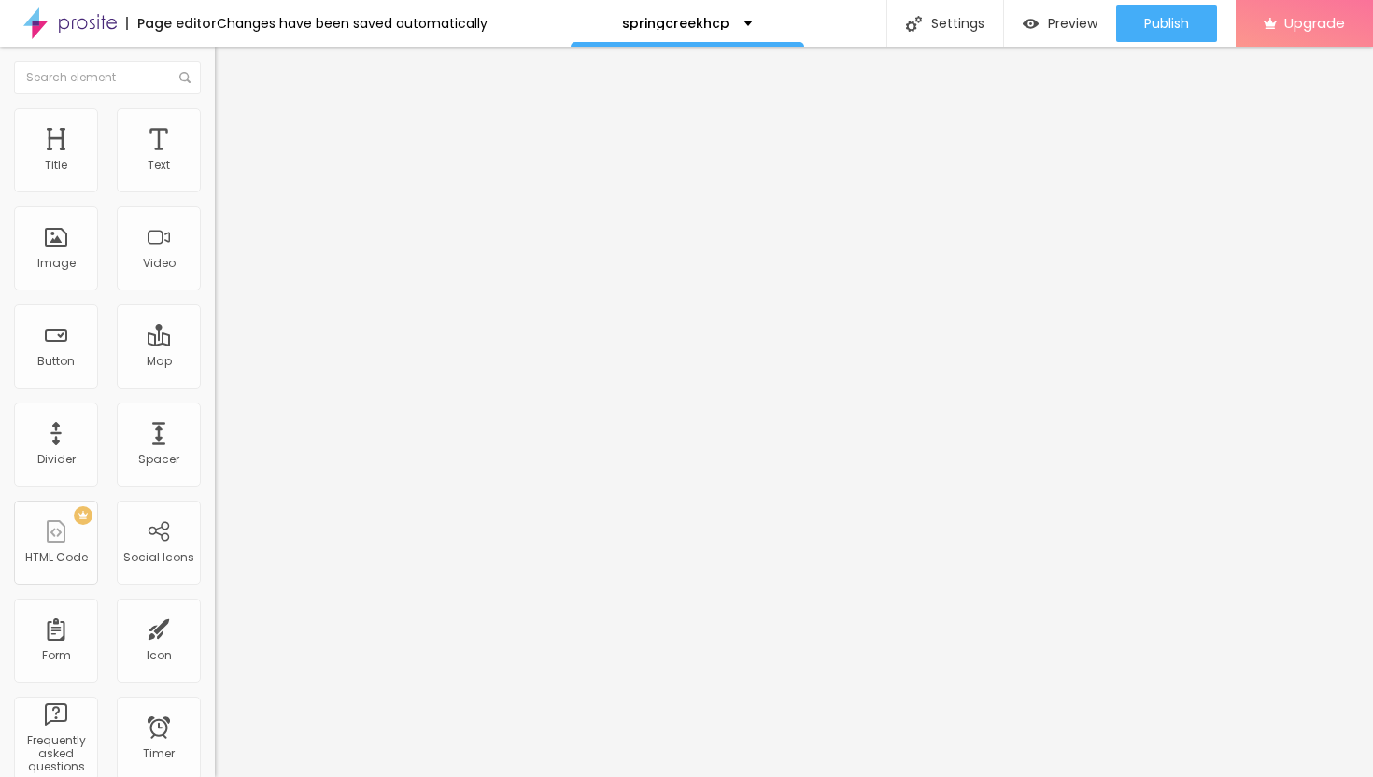
type input "20"
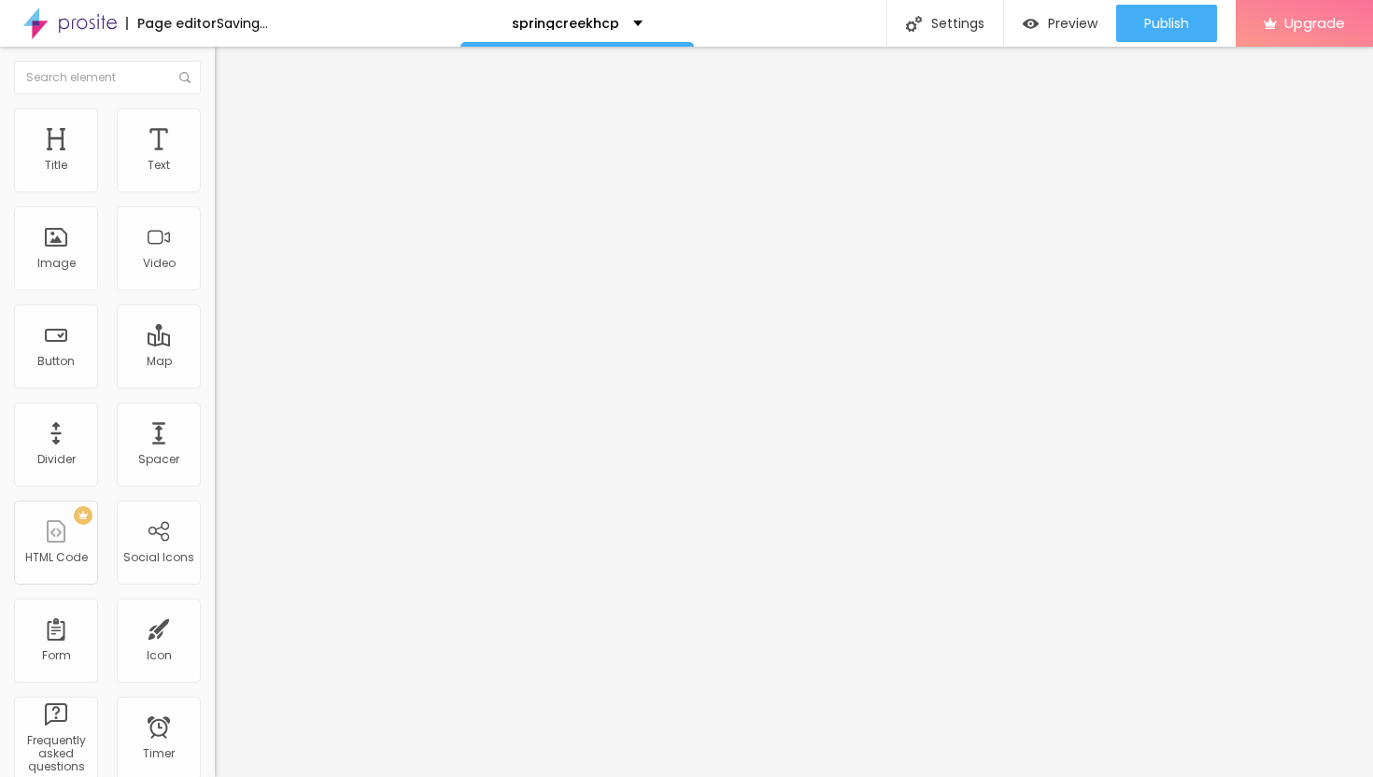
type input "15"
type input "20"
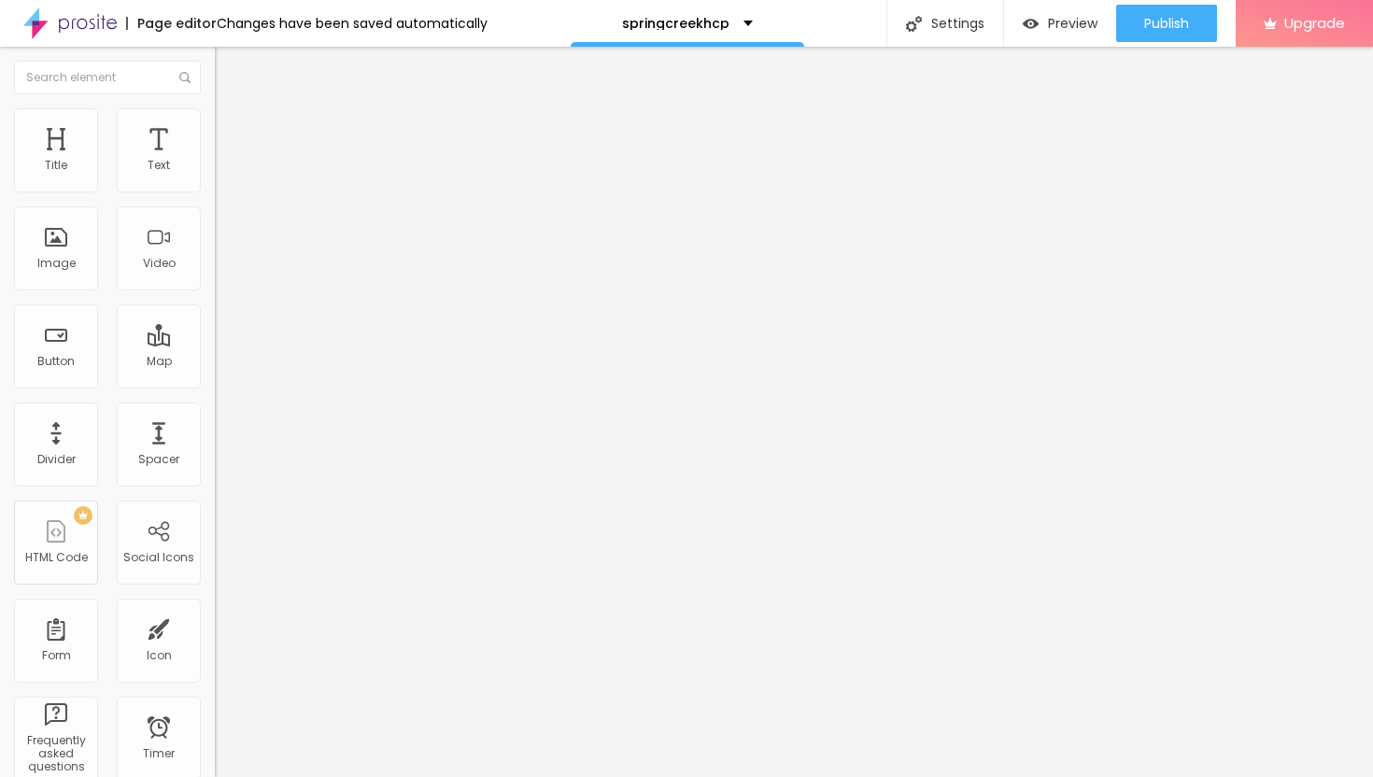
type input "15"
click at [215, 191] on input "range" at bounding box center [275, 184] width 120 height 15
click at [1158, 21] on span "Publish" at bounding box center [1166, 23] width 45 height 15
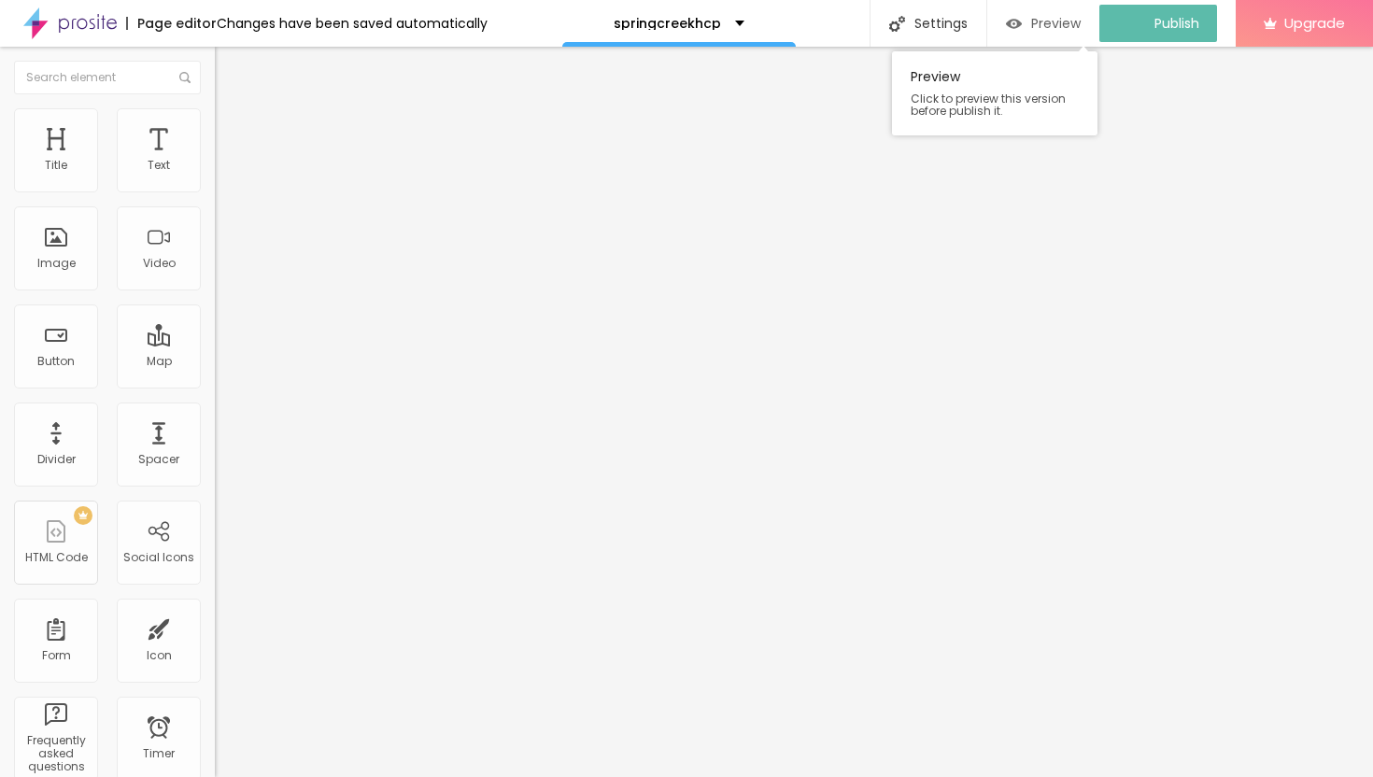
click at [1051, 24] on span "Preview" at bounding box center [1055, 23] width 49 height 15
